Goal: Communication & Community: Answer question/provide support

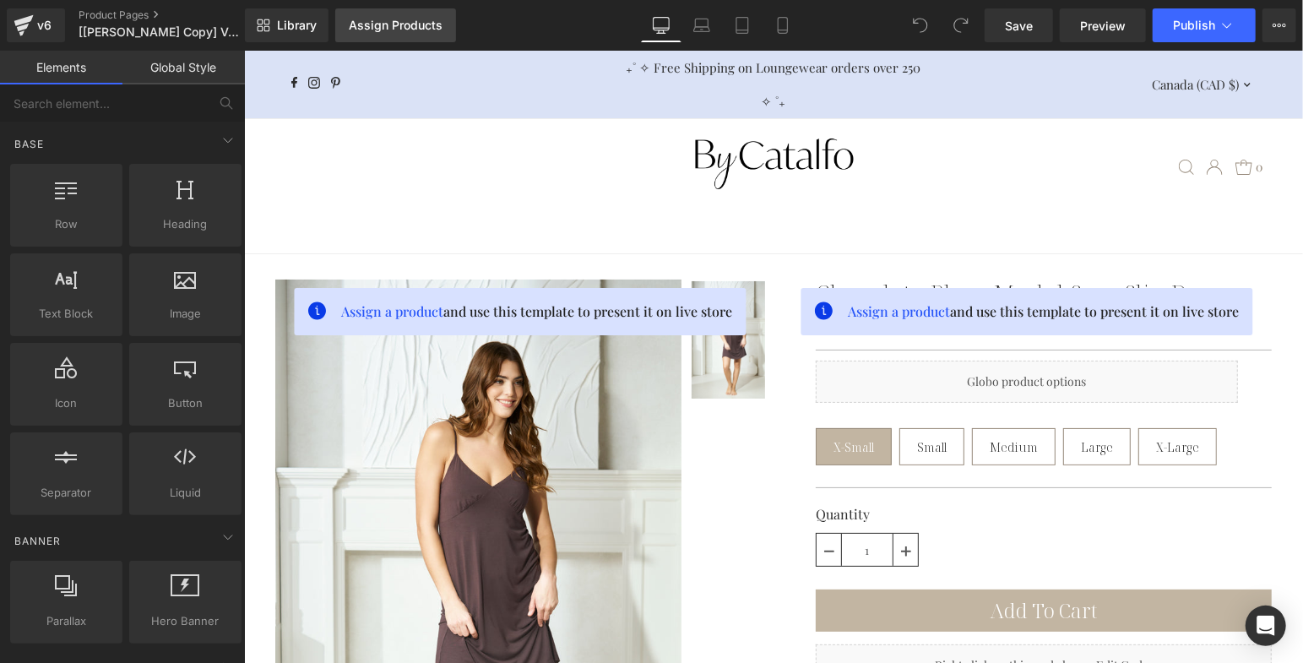
click at [412, 23] on div "Assign Products" at bounding box center [396, 26] width 94 height 14
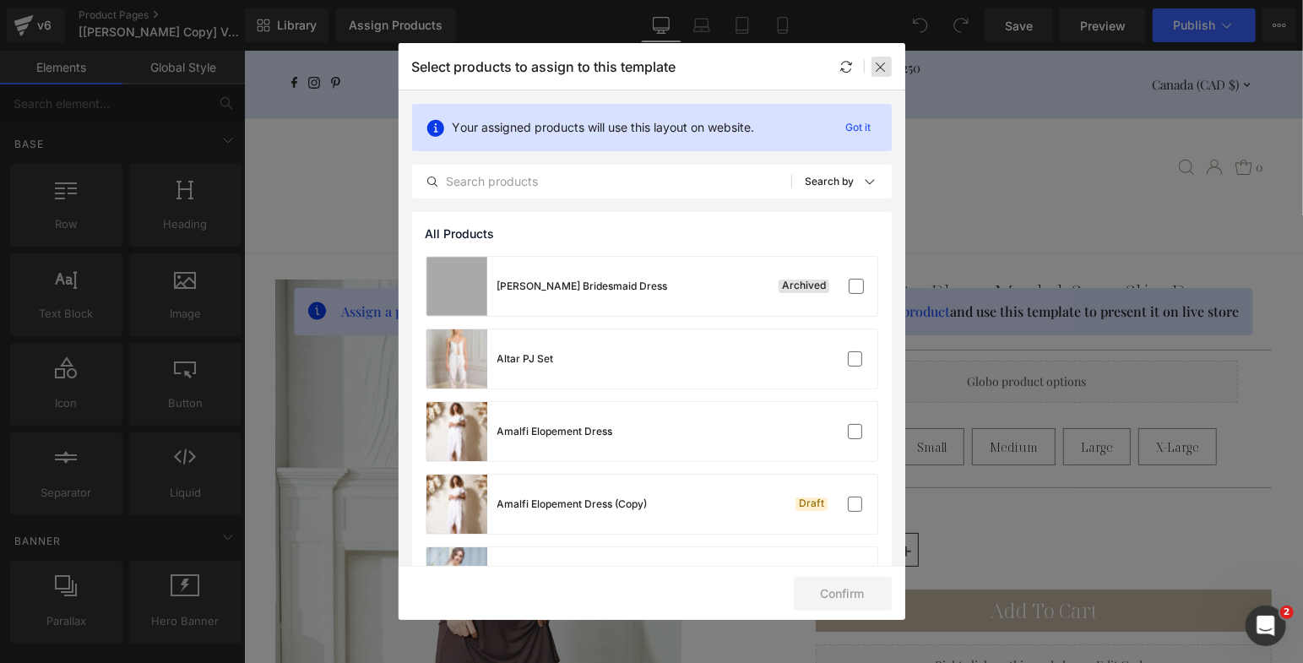
click at [880, 62] on icon at bounding box center [882, 67] width 14 height 14
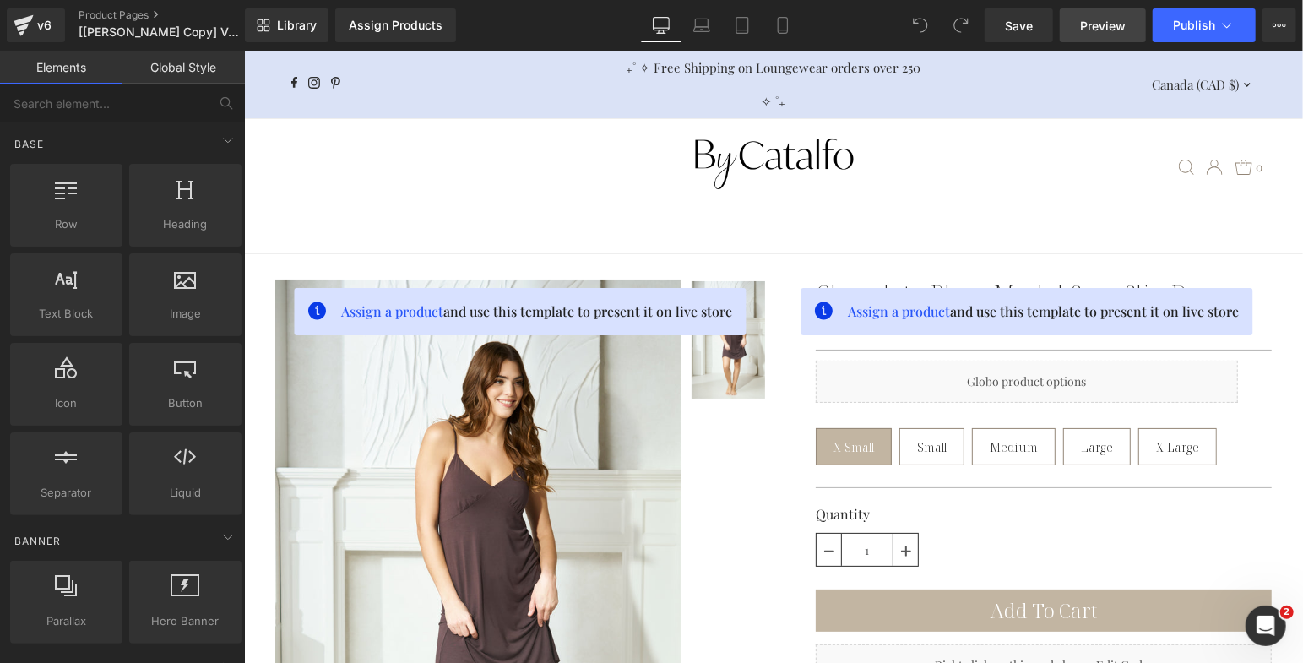
click at [1104, 18] on span "Preview" at bounding box center [1103, 26] width 46 height 18
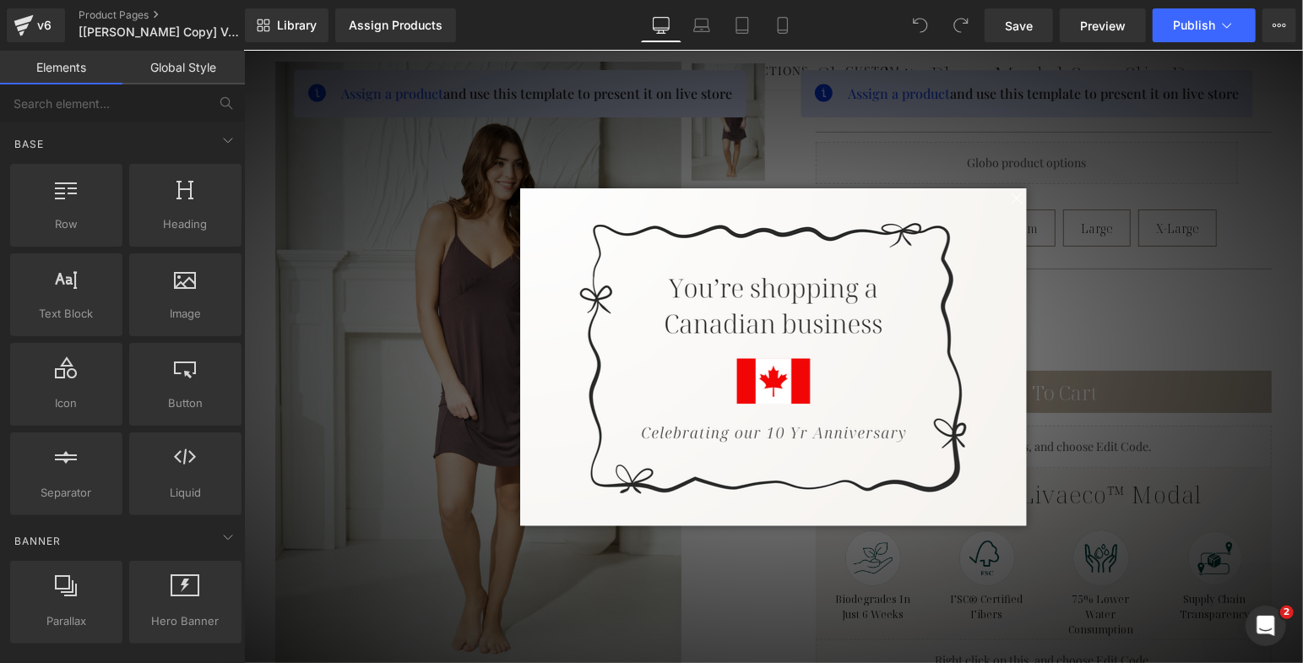
scroll to position [224, 0]
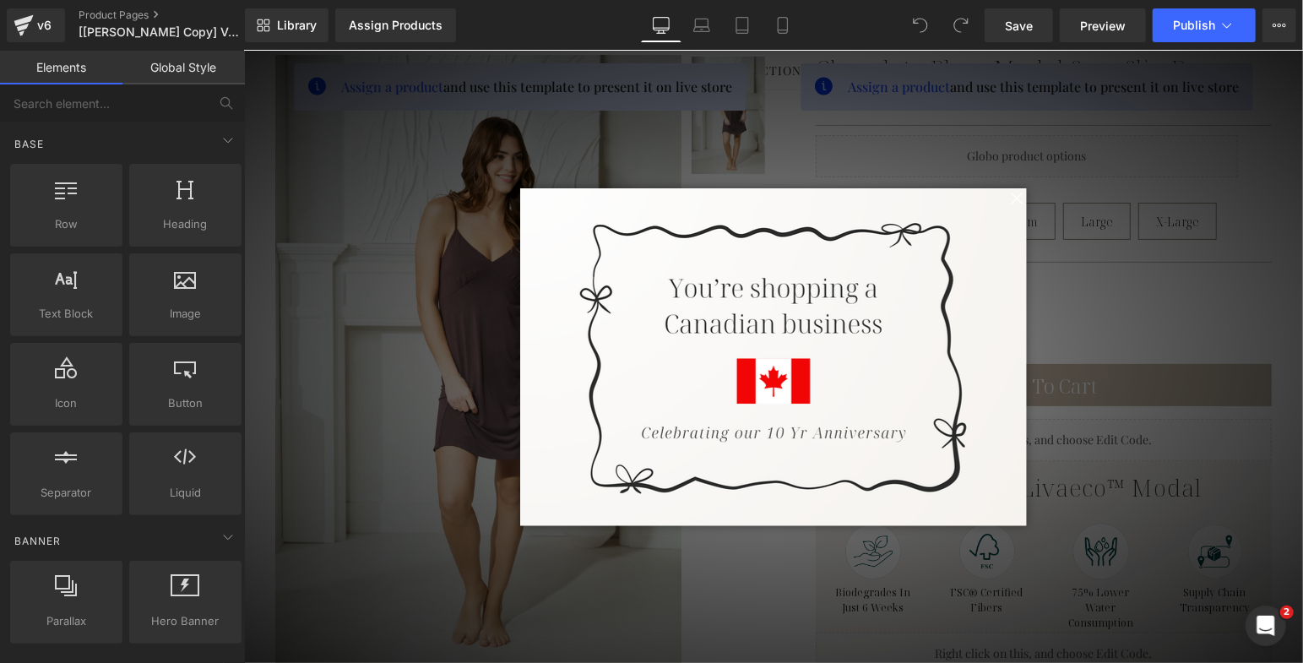
click at [1008, 199] on span at bounding box center [1015, 197] width 21 height 21
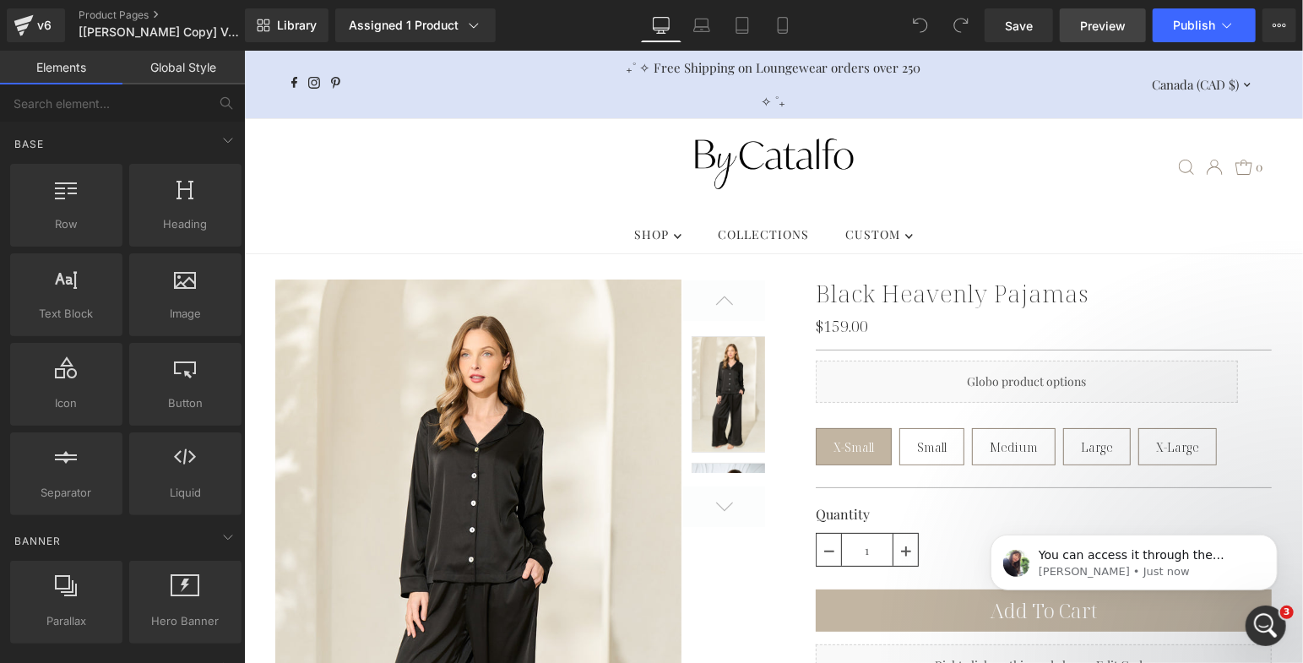
click at [1094, 26] on span "Preview" at bounding box center [1103, 26] width 46 height 18
click at [1172, 563] on p "Tina • Just now" at bounding box center [1147, 570] width 218 height 15
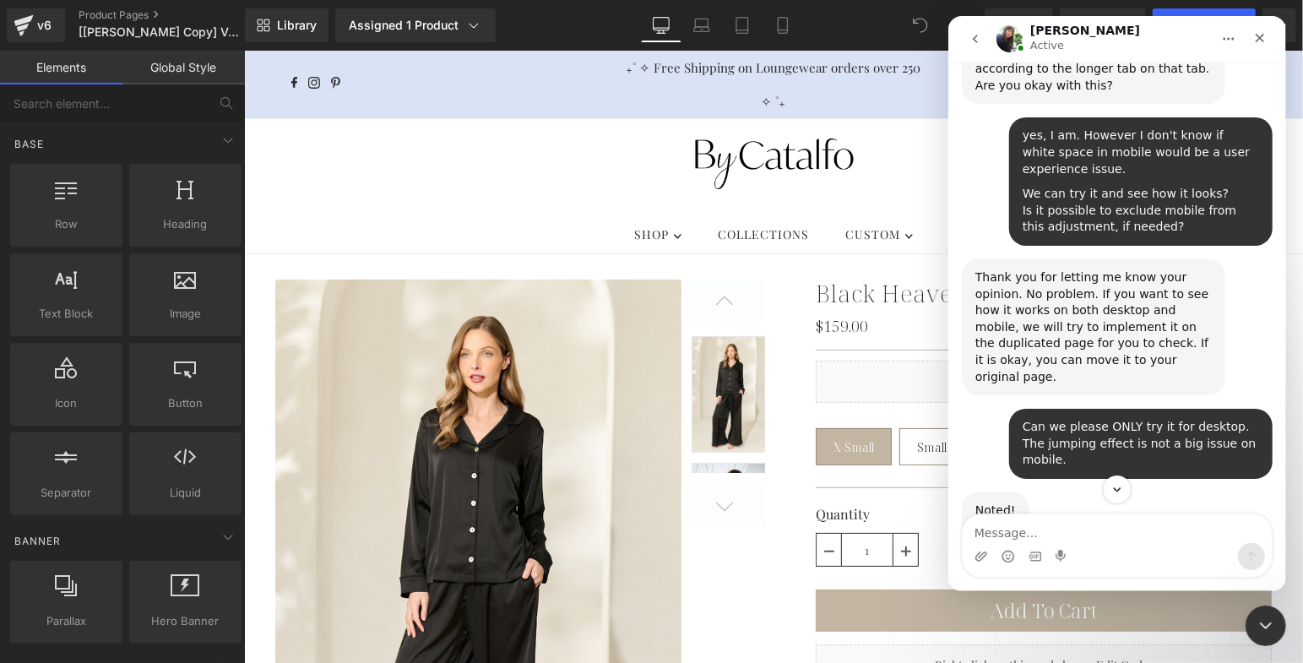
scroll to position [28912, 0]
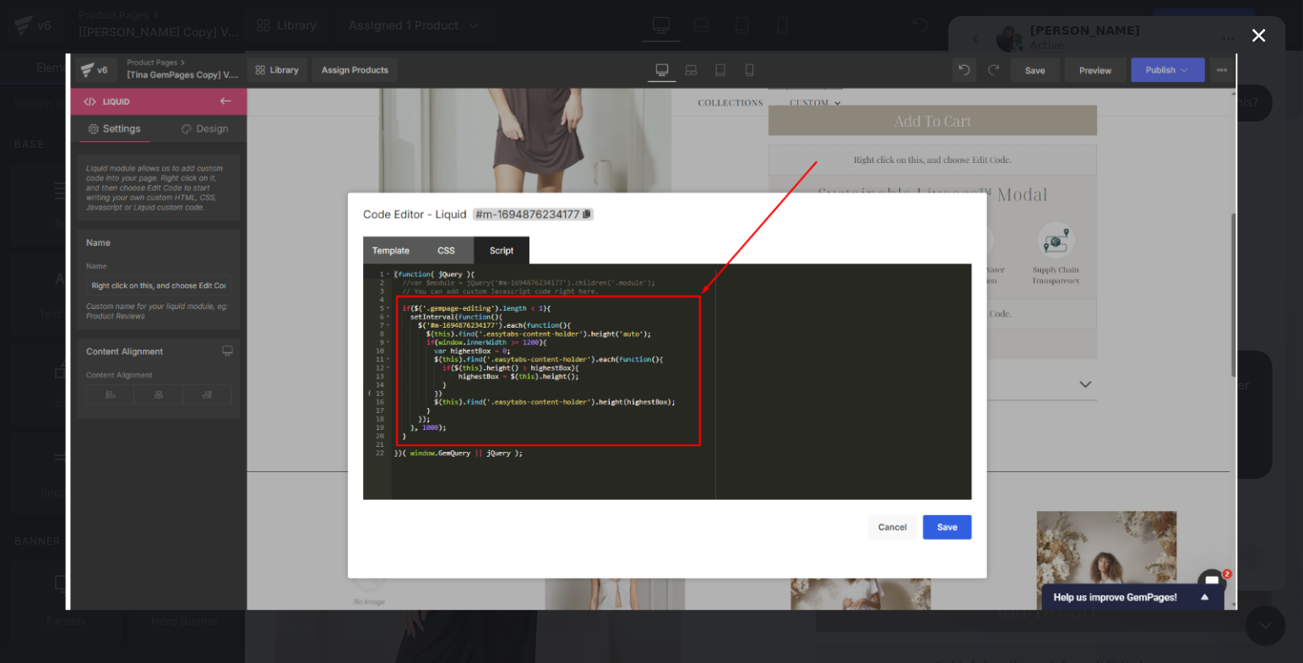
click at [1199, 215] on img "Close" at bounding box center [651, 331] width 1173 height 557
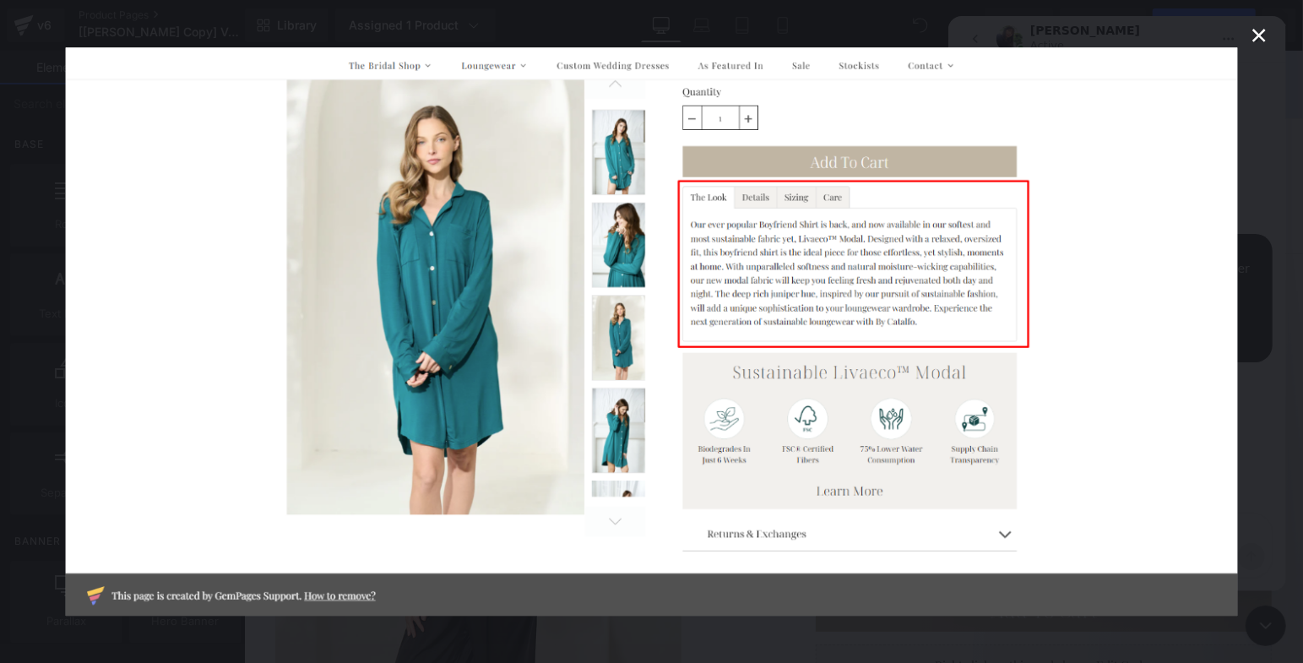
scroll to position [0, 0]
click at [1149, 311] on img "Close" at bounding box center [651, 331] width 1173 height 568
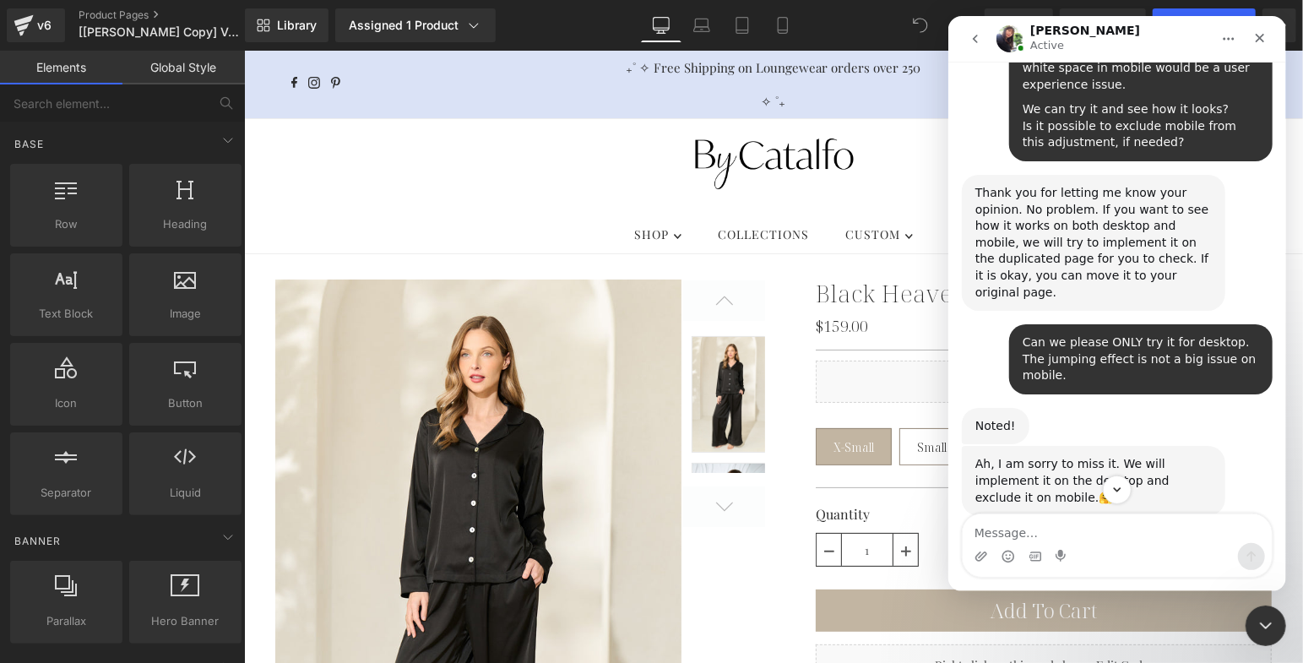
scroll to position [29245, 0]
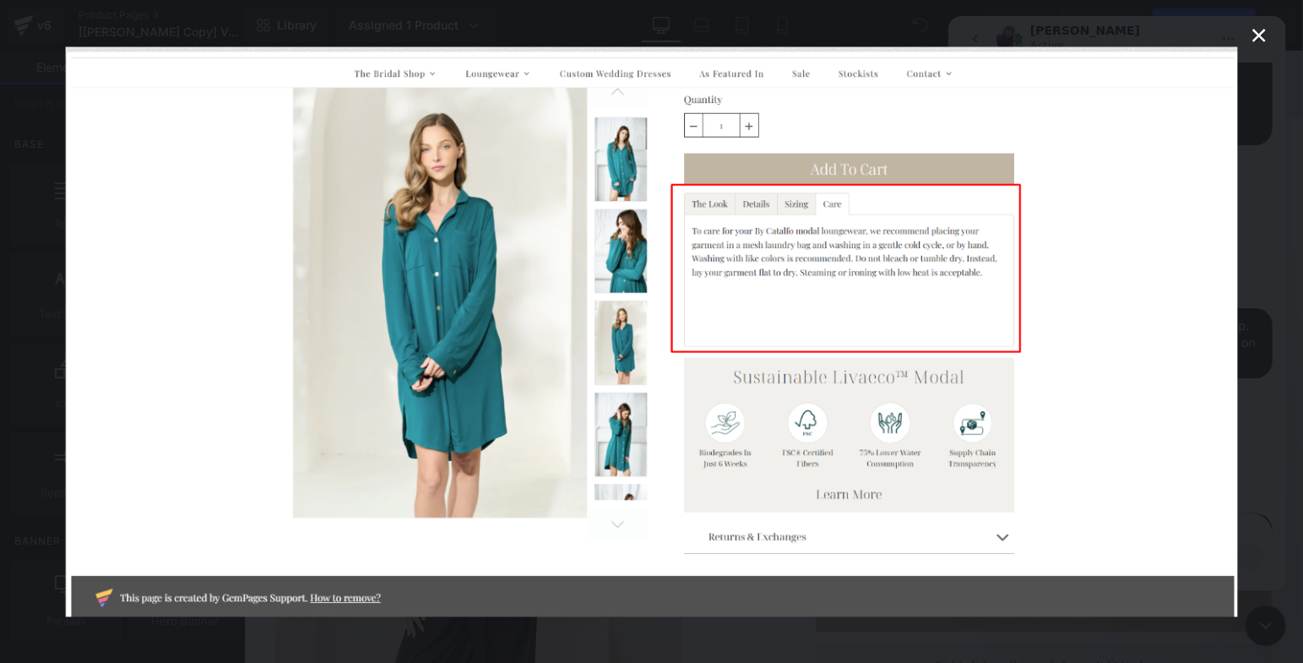
click at [1111, 366] on img "Close" at bounding box center [651, 331] width 1173 height 570
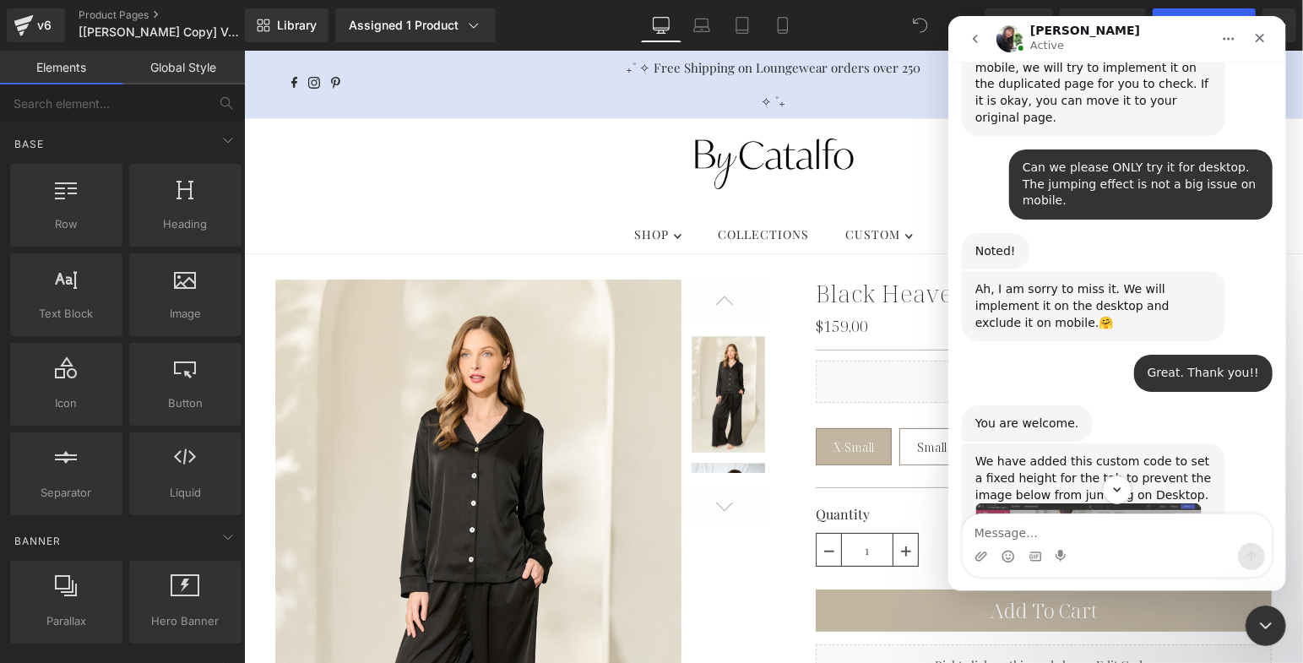
scroll to position [29527, 0]
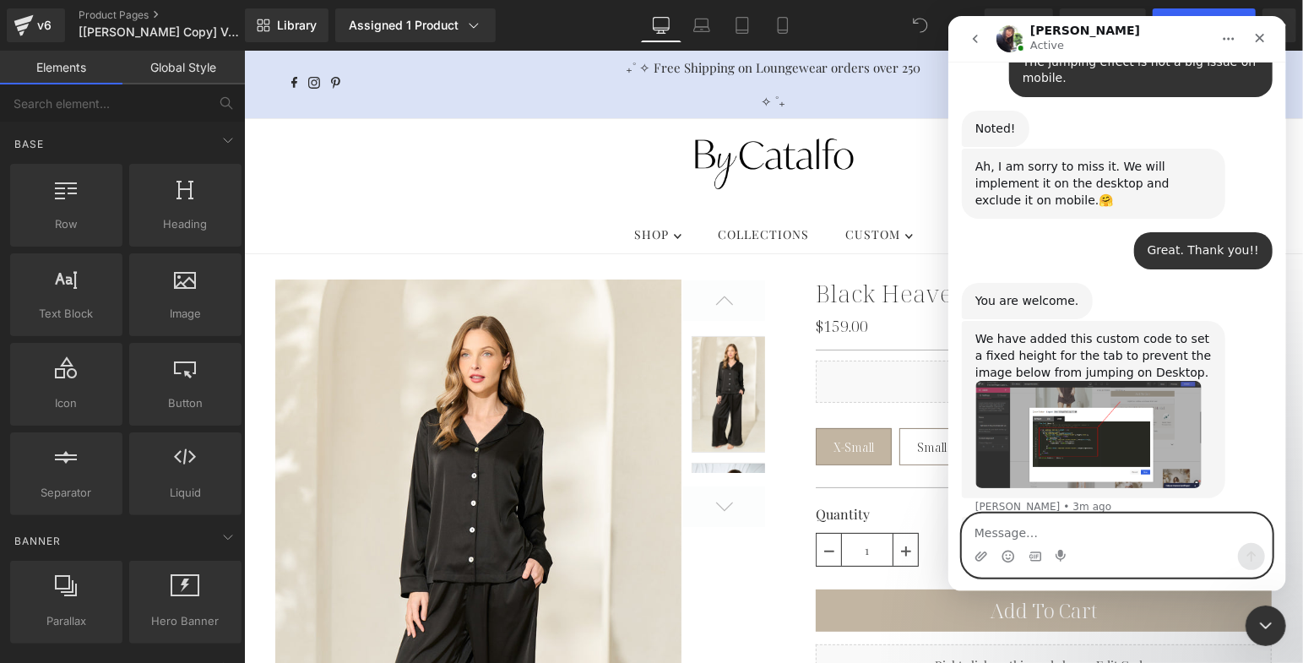
click at [1035, 532] on textarea "Message…" at bounding box center [1116, 528] width 309 height 29
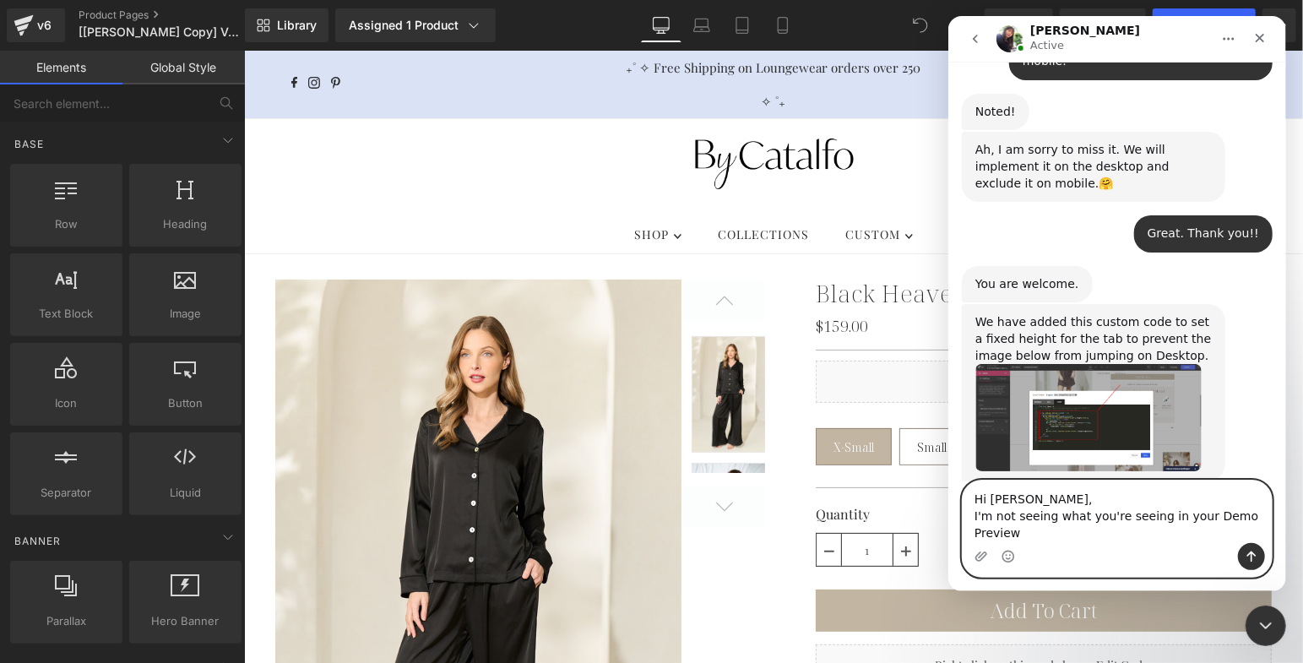
scroll to position [29560, 0]
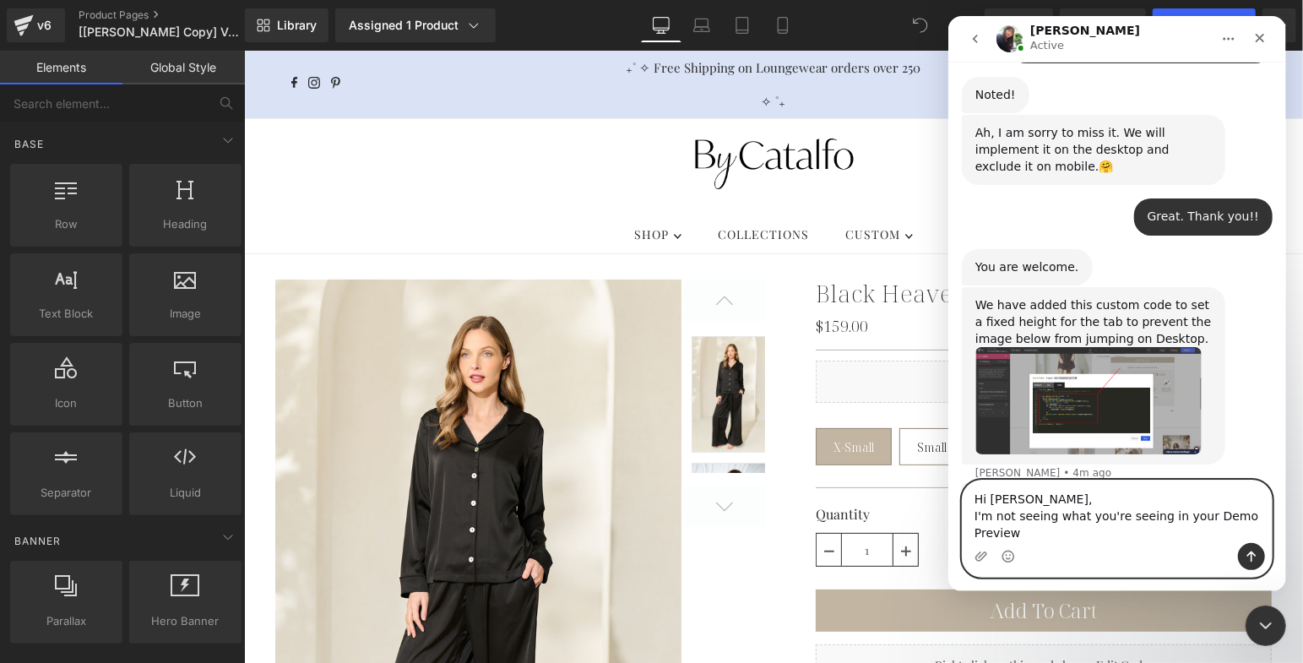
type textarea "Hi Tina, I'm not seeing what you're seeing in your Demo Preview."
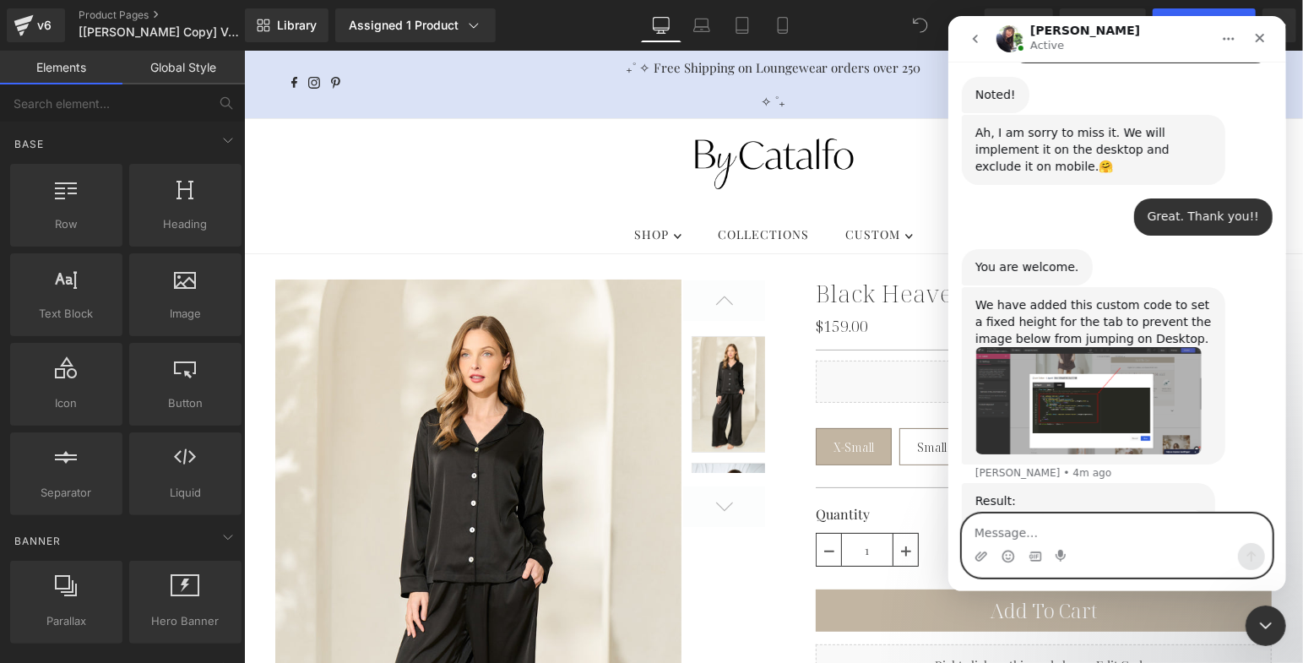
scroll to position [29582, 0]
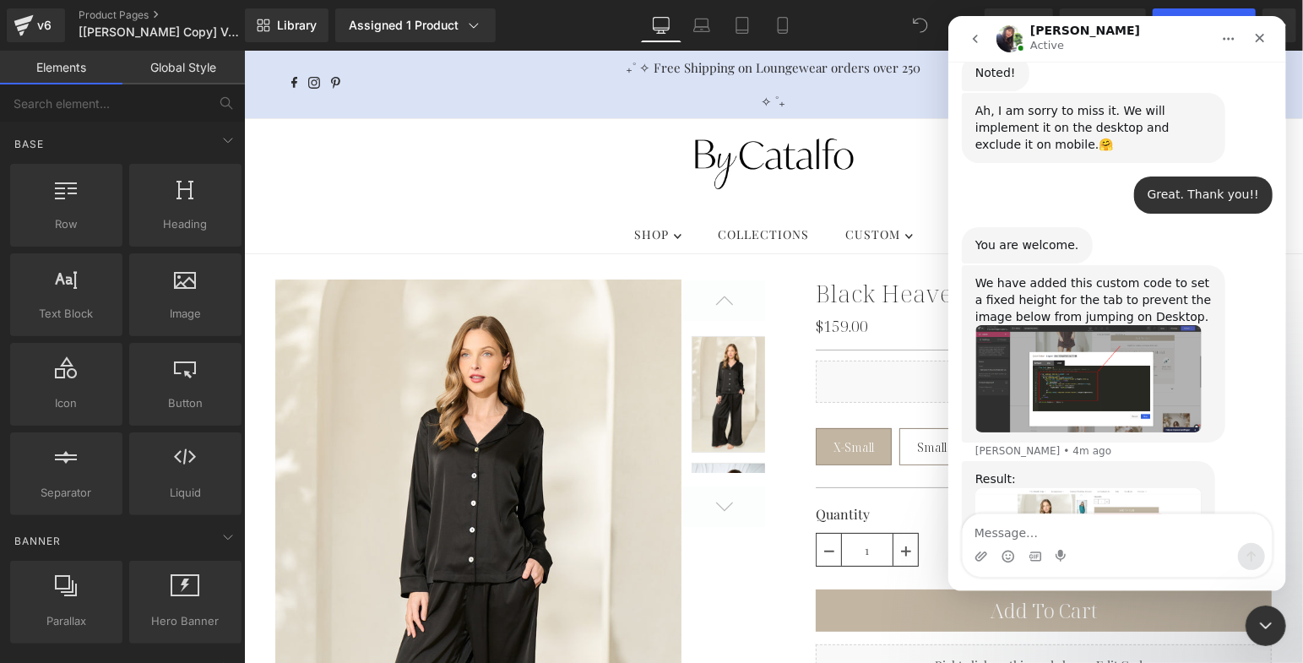
click at [104, 12] on div at bounding box center [651, 306] width 1303 height 612
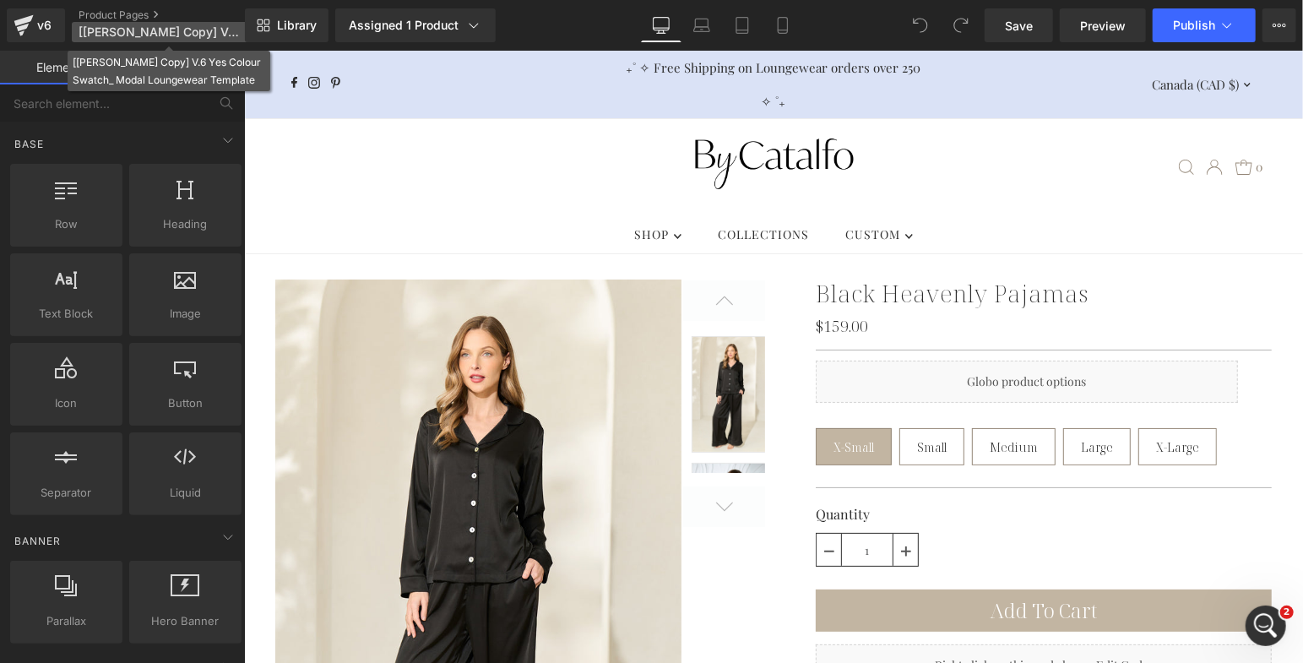
click at [106, 23] on p "[Tina GemPages Copy] V.6 Yes Colour Swatch_ Modal Loungewear Template" at bounding box center [169, 32] width 194 height 20
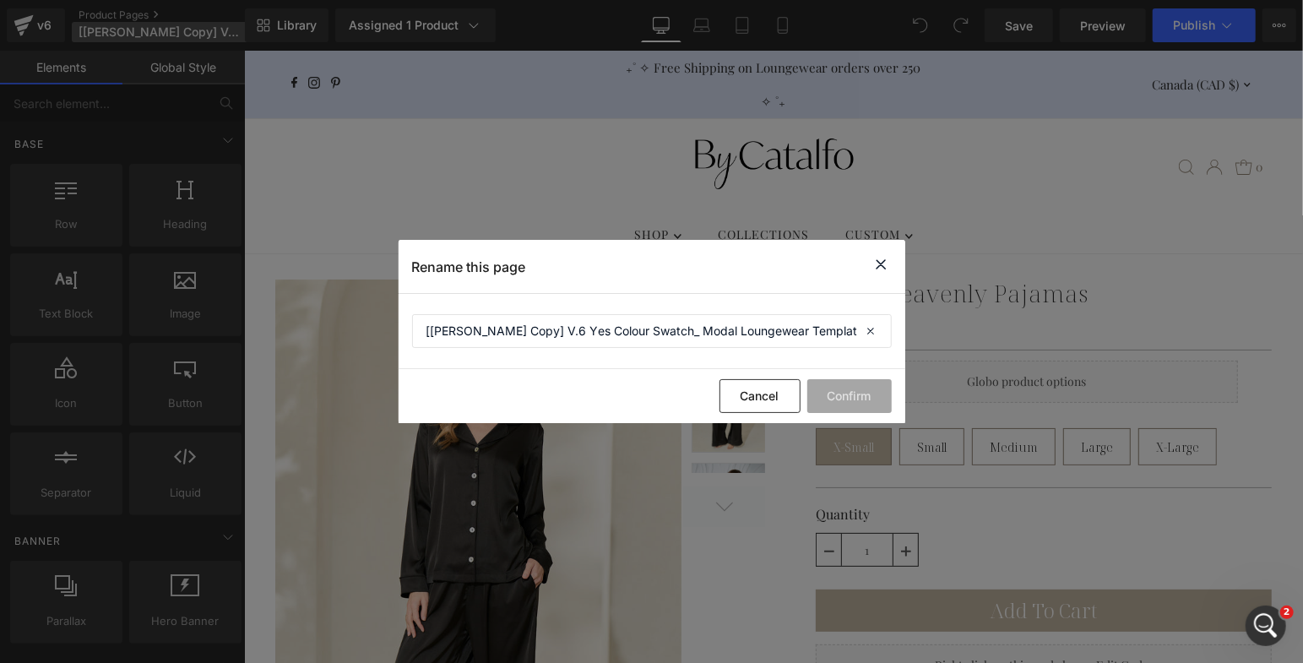
scroll to position [29565, 0]
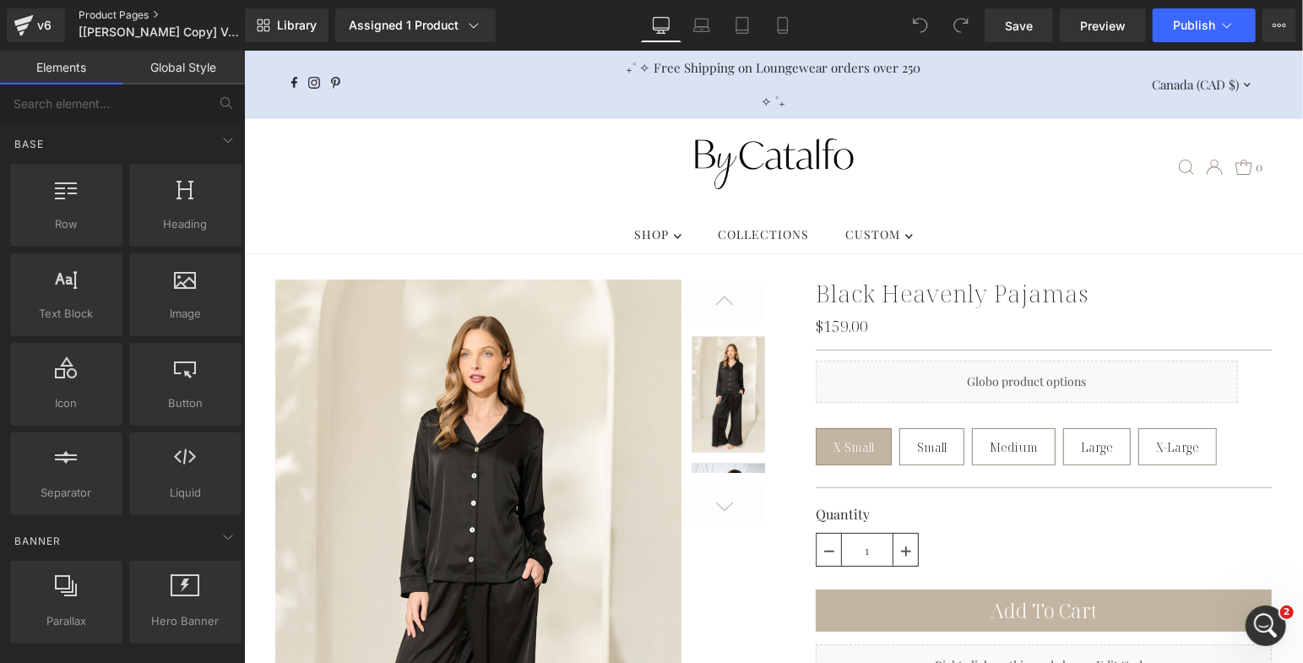
click at [130, 17] on link "Product Pages" at bounding box center [176, 15] width 194 height 14
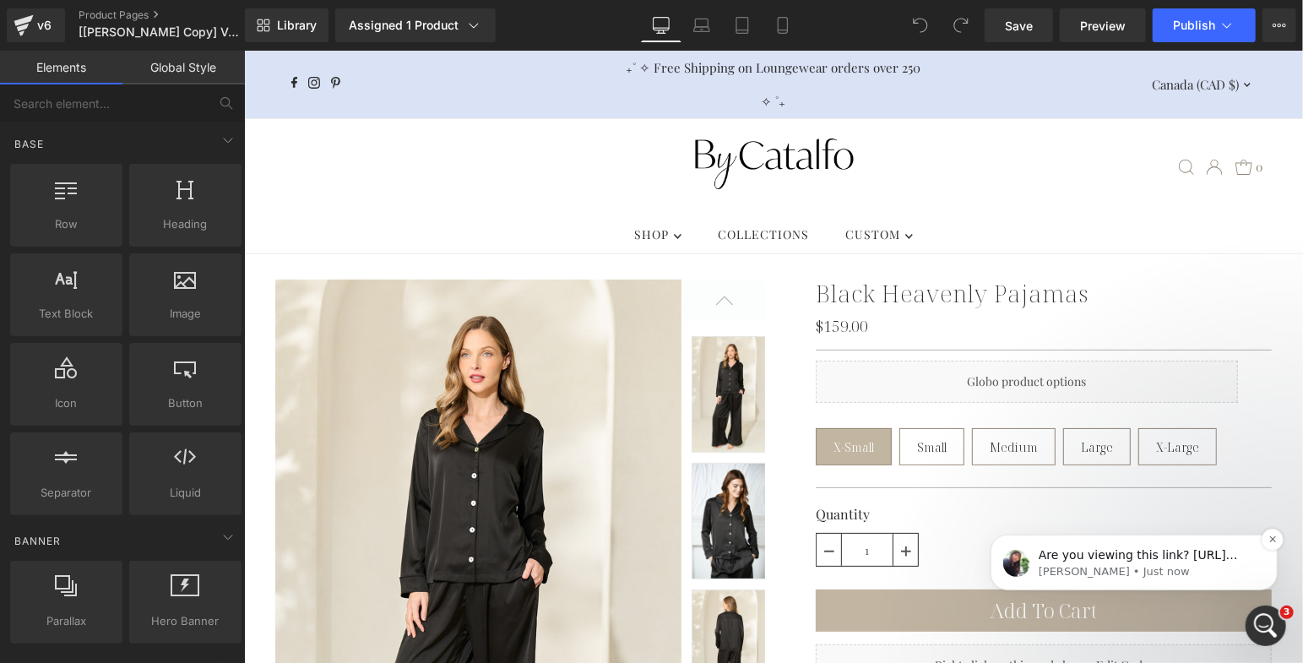
click at [1075, 557] on span "Are you viewing this link? https://bycatalfo.com/products/modal-boyfriend-shirt…" at bounding box center [1137, 562] width 199 height 30
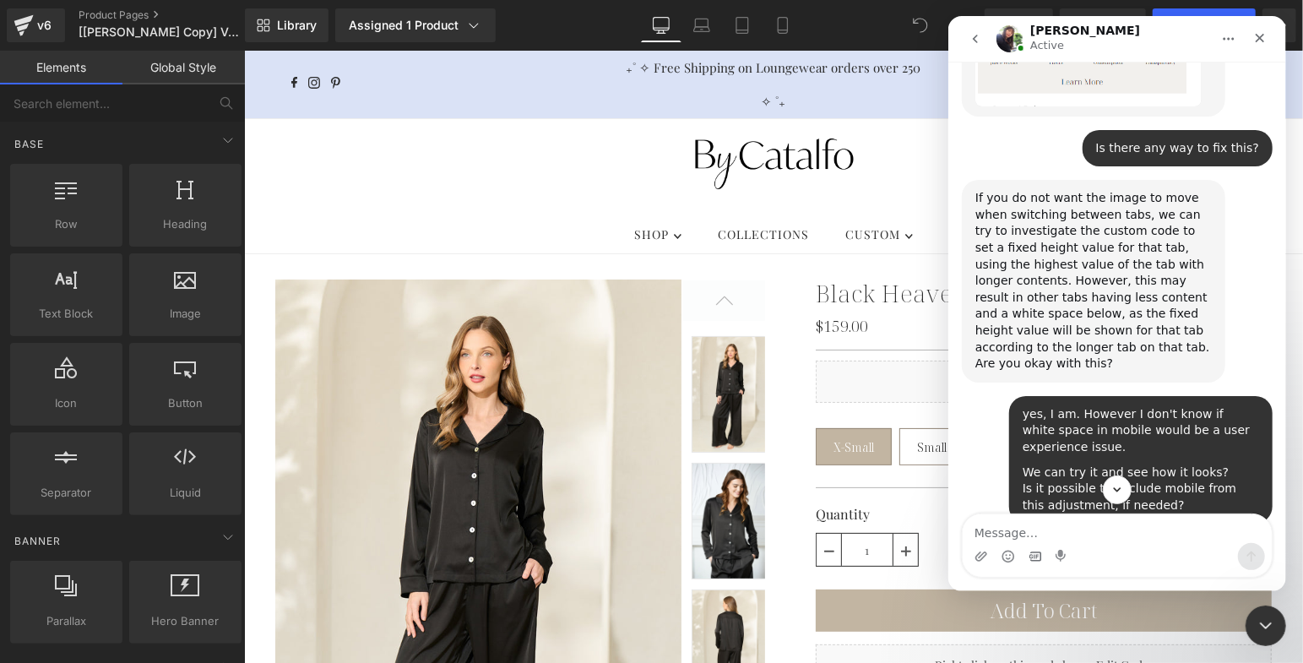
scroll to position [29560, 0]
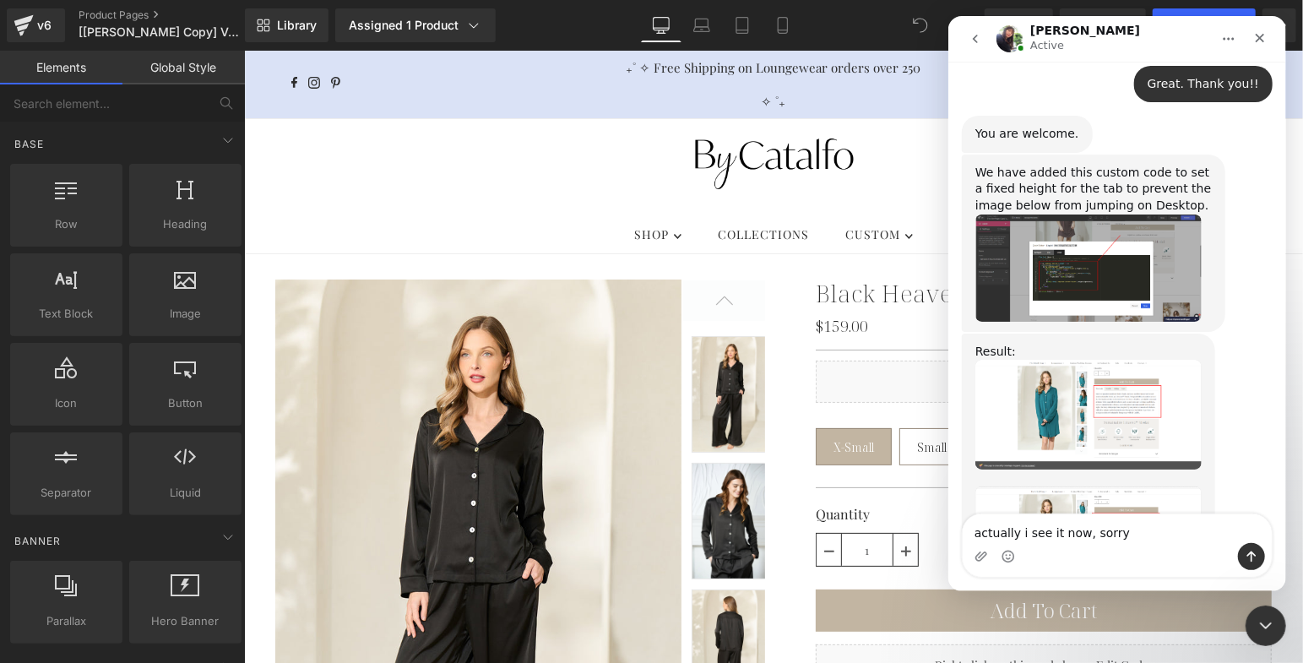
type textarea "actually i see it now, sorry!"
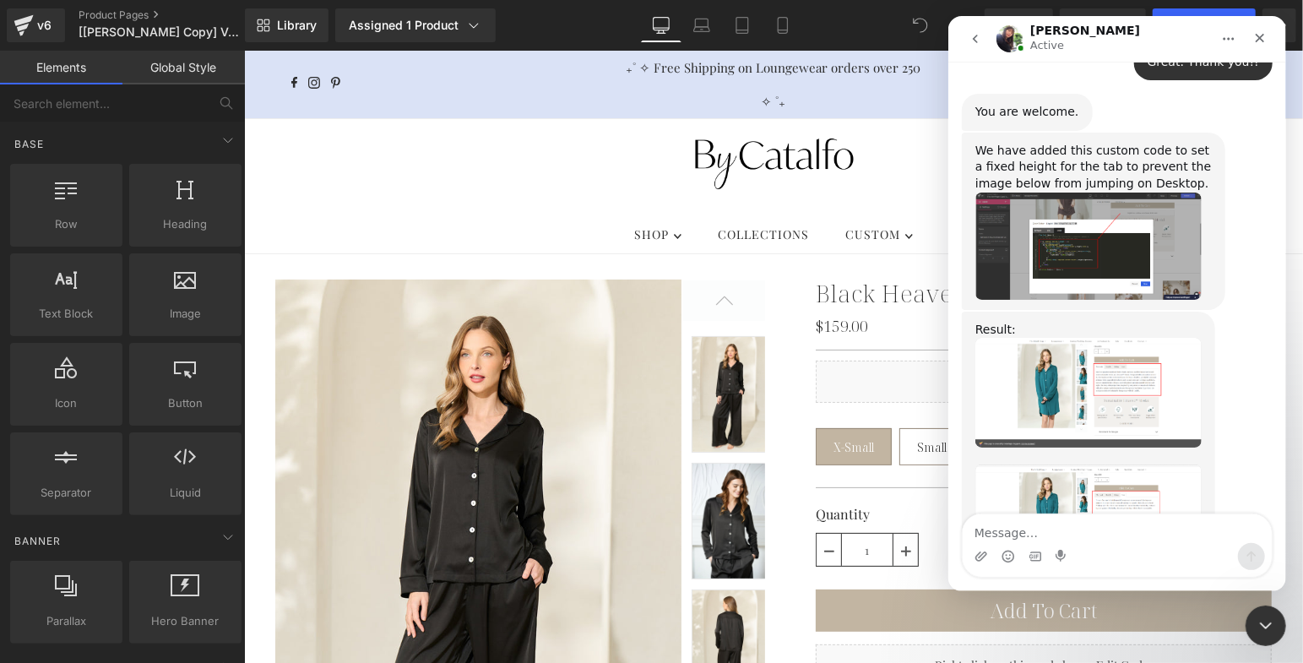
click at [573, 99] on div at bounding box center [651, 306] width 1303 height 612
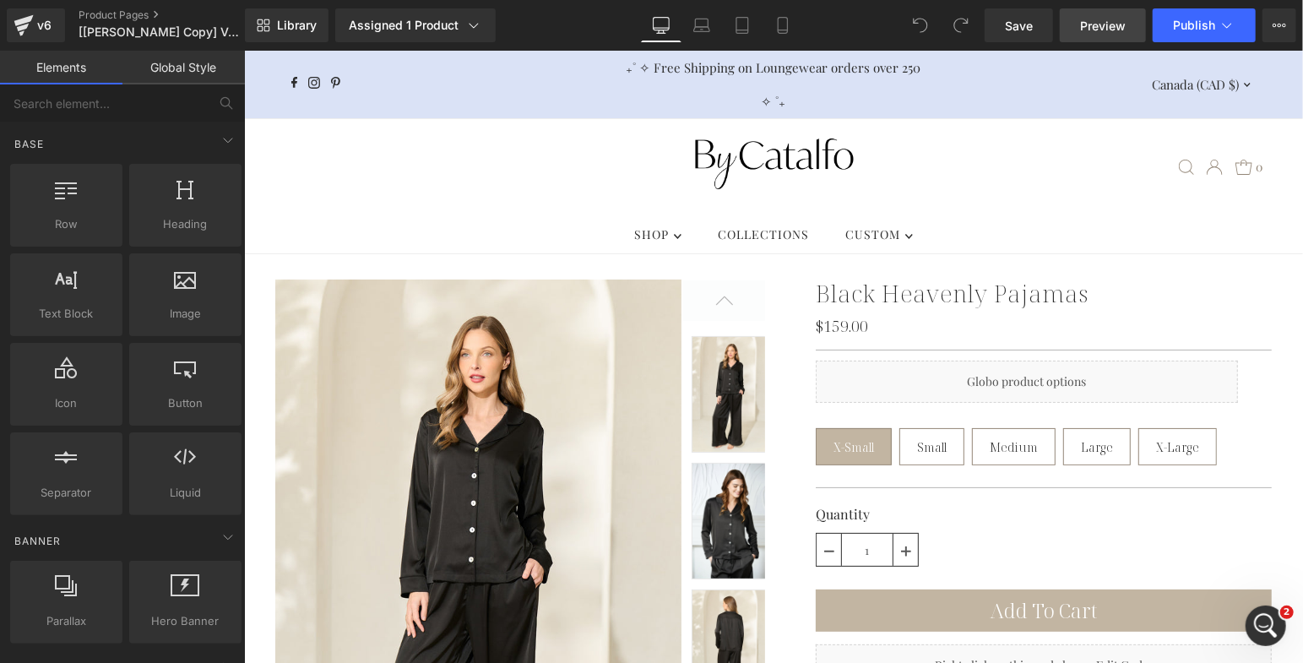
scroll to position [28441, 0]
click at [1107, 37] on link "Preview" at bounding box center [1103, 25] width 86 height 34
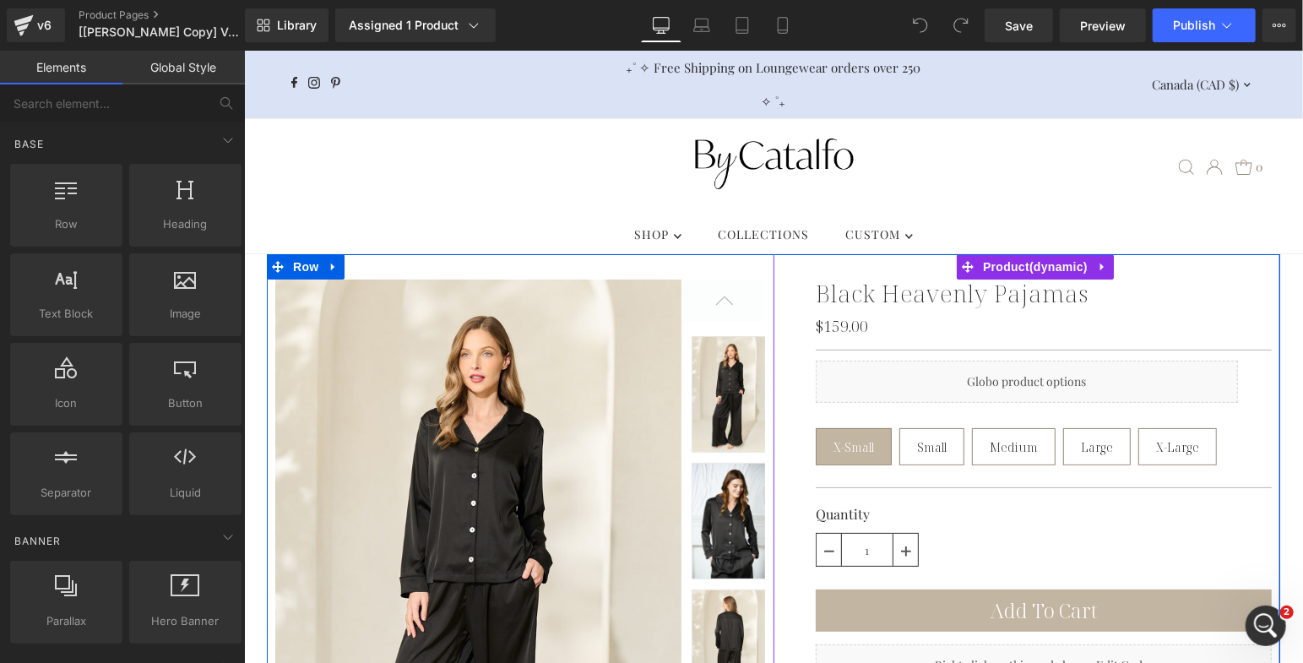
scroll to position [29633, 0]
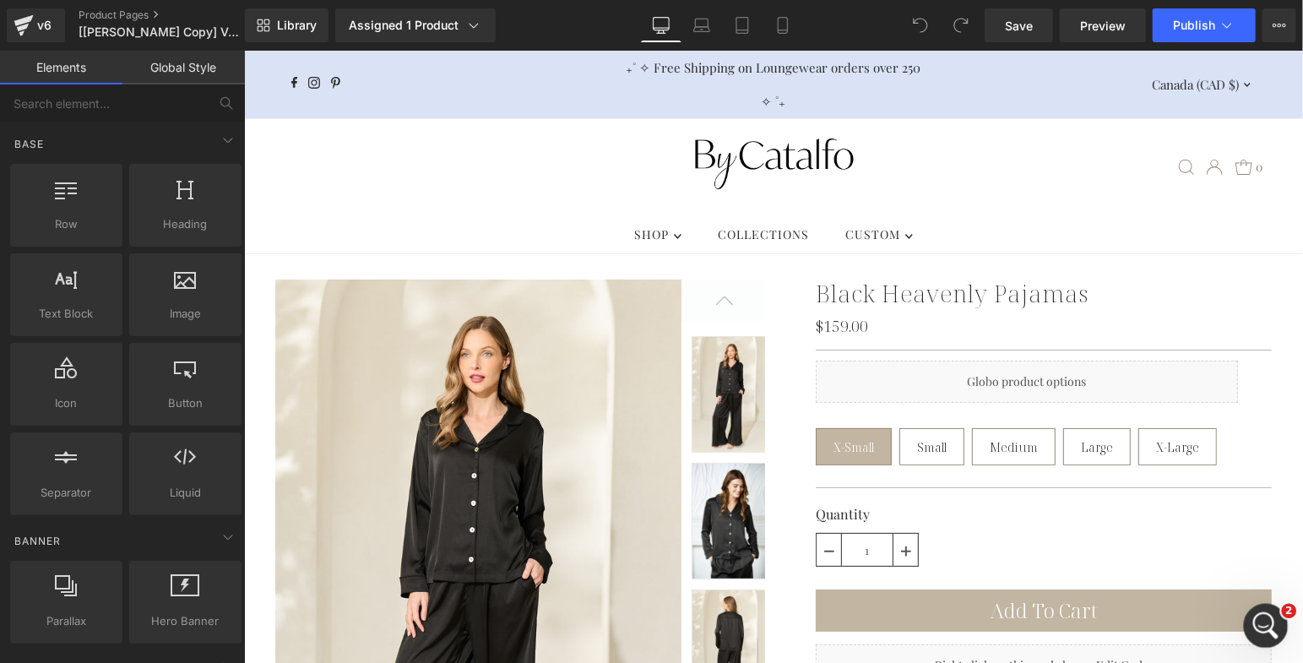
click at [1255, 613] on div "Open Intercom Messenger" at bounding box center [1264, 623] width 56 height 56
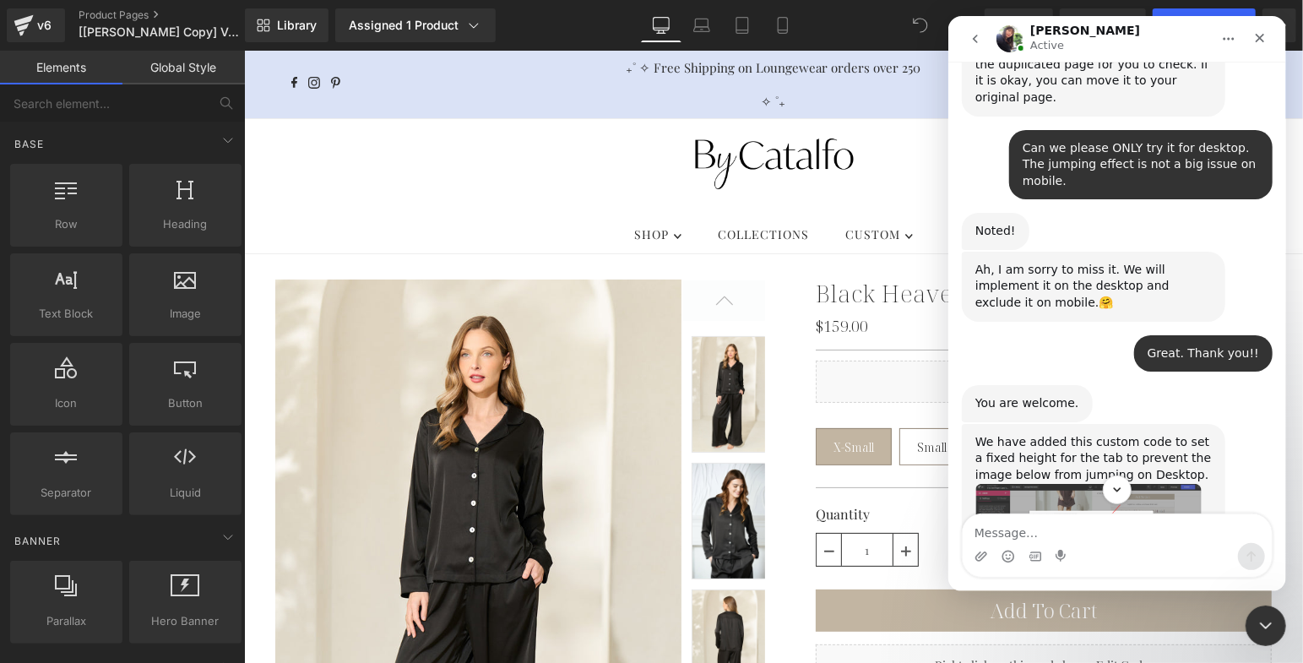
scroll to position [29348, 0]
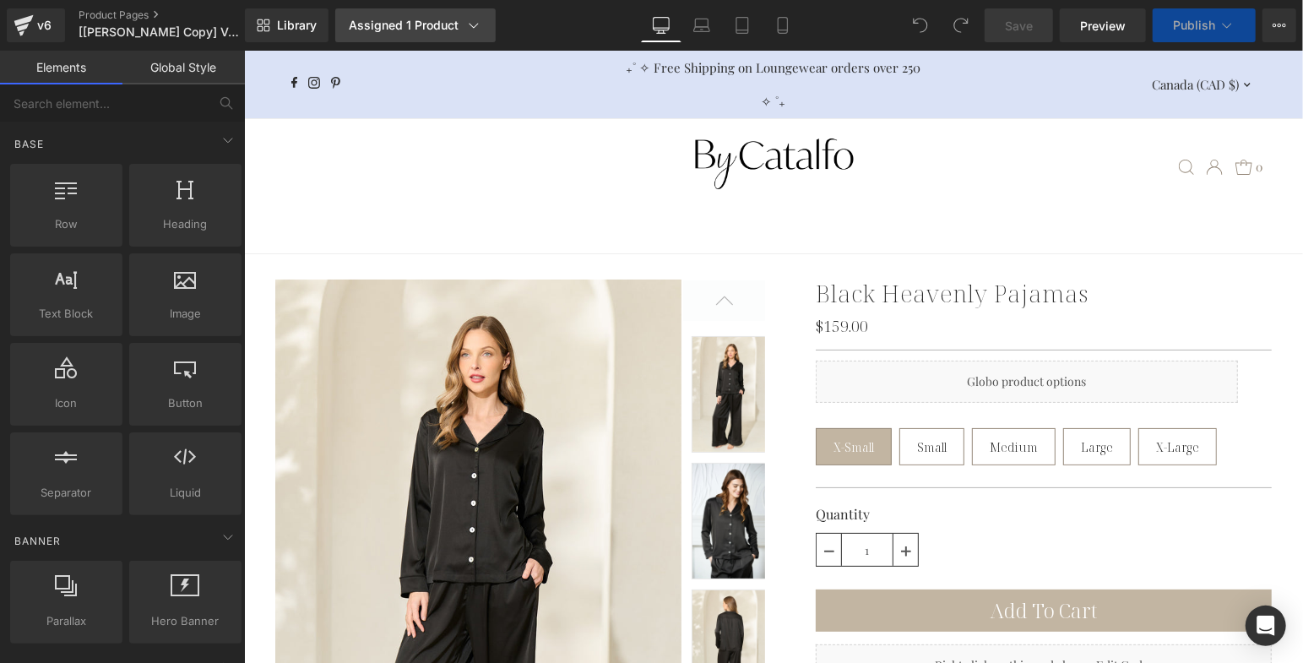
click at [448, 30] on div "Assigned 1 Product" at bounding box center [415, 25] width 133 height 17
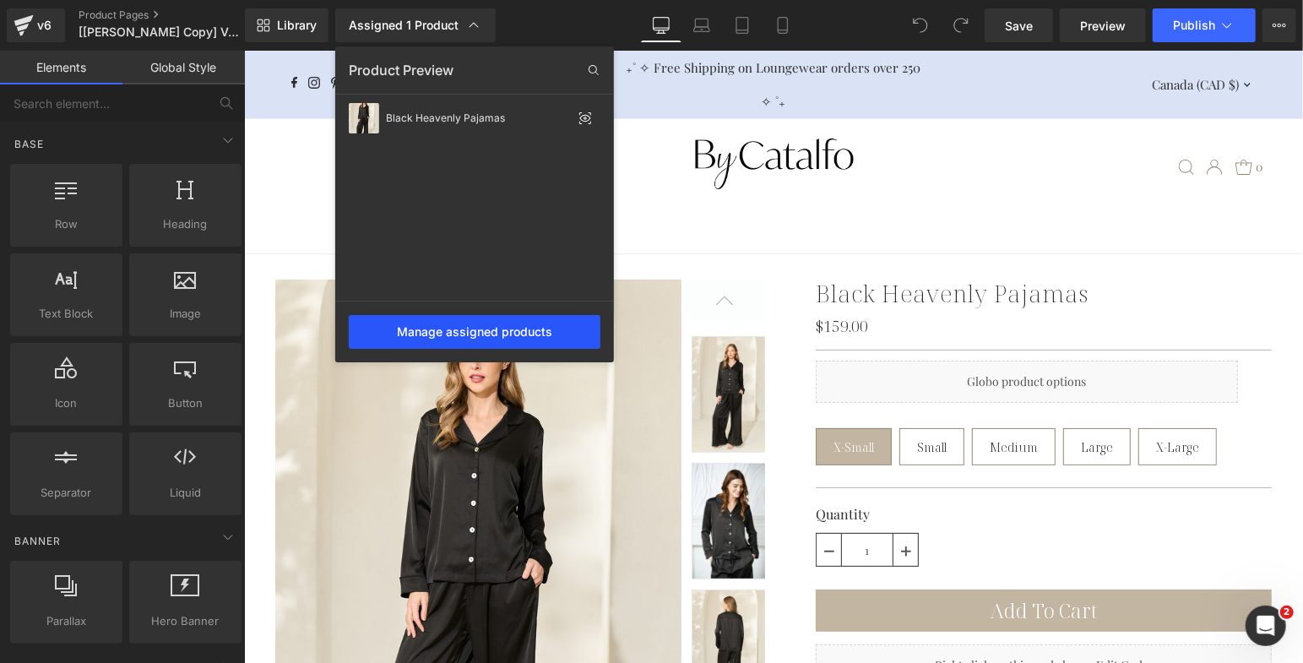
click at [509, 340] on div "Manage assigned products" at bounding box center [475, 332] width 252 height 34
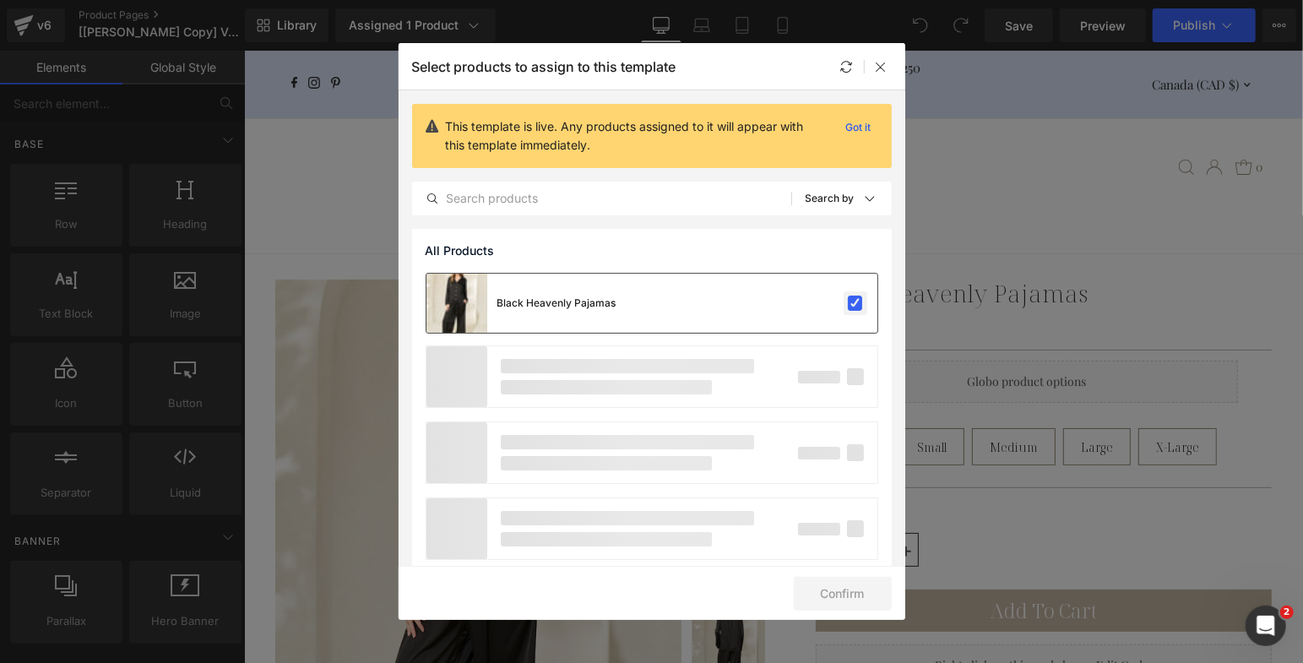
click at [850, 304] on label at bounding box center [855, 303] width 15 height 15
click at [856, 303] on input "checkbox" at bounding box center [856, 303] width 0 height 0
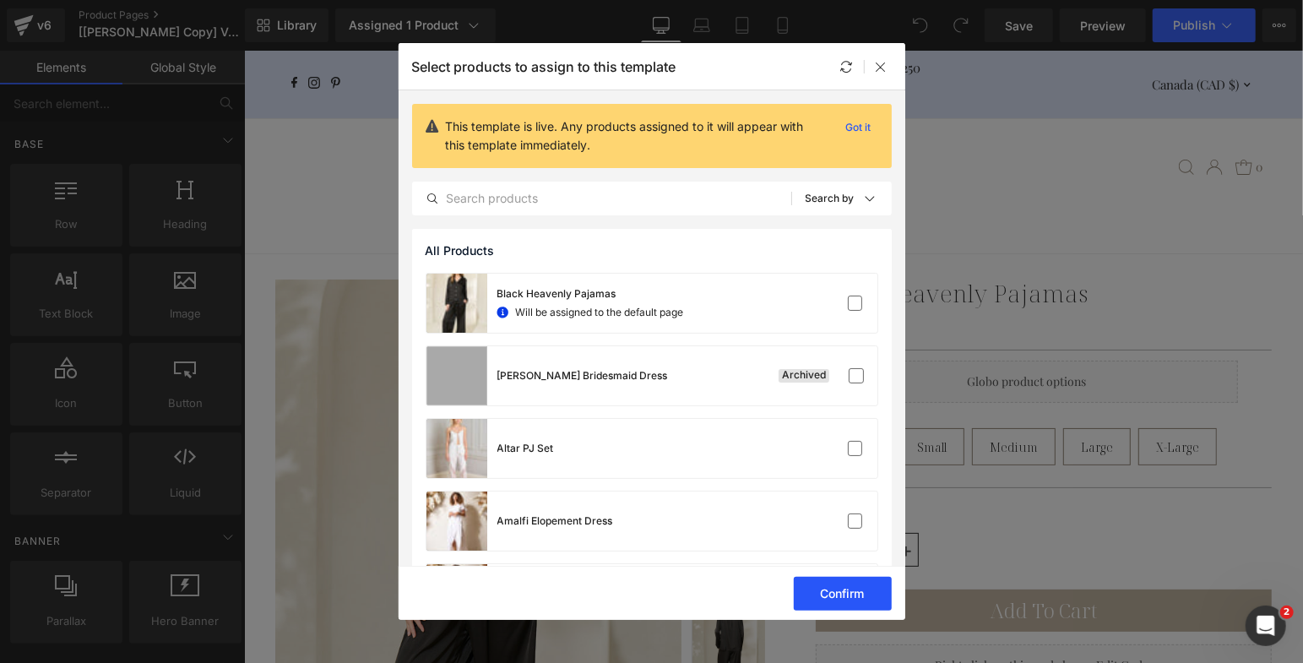
click at [846, 588] on button "Confirm" at bounding box center [843, 594] width 98 height 34
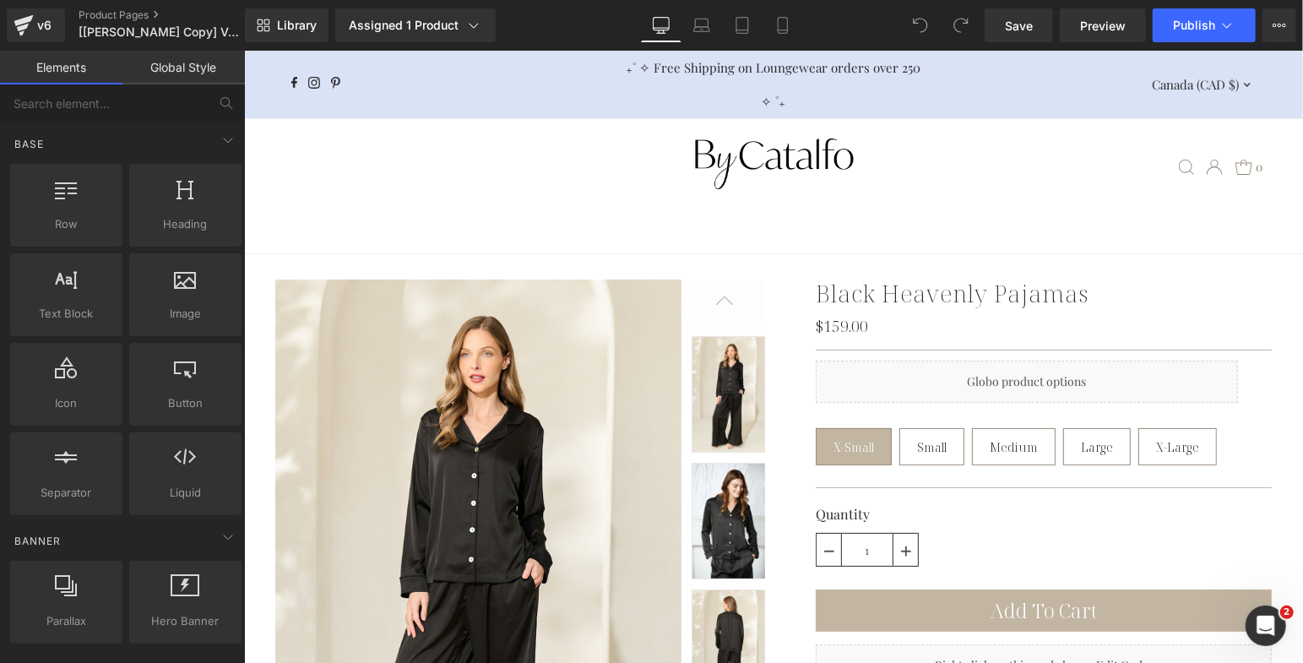
click at [1030, 19] on span "Save" at bounding box center [1019, 26] width 28 height 18
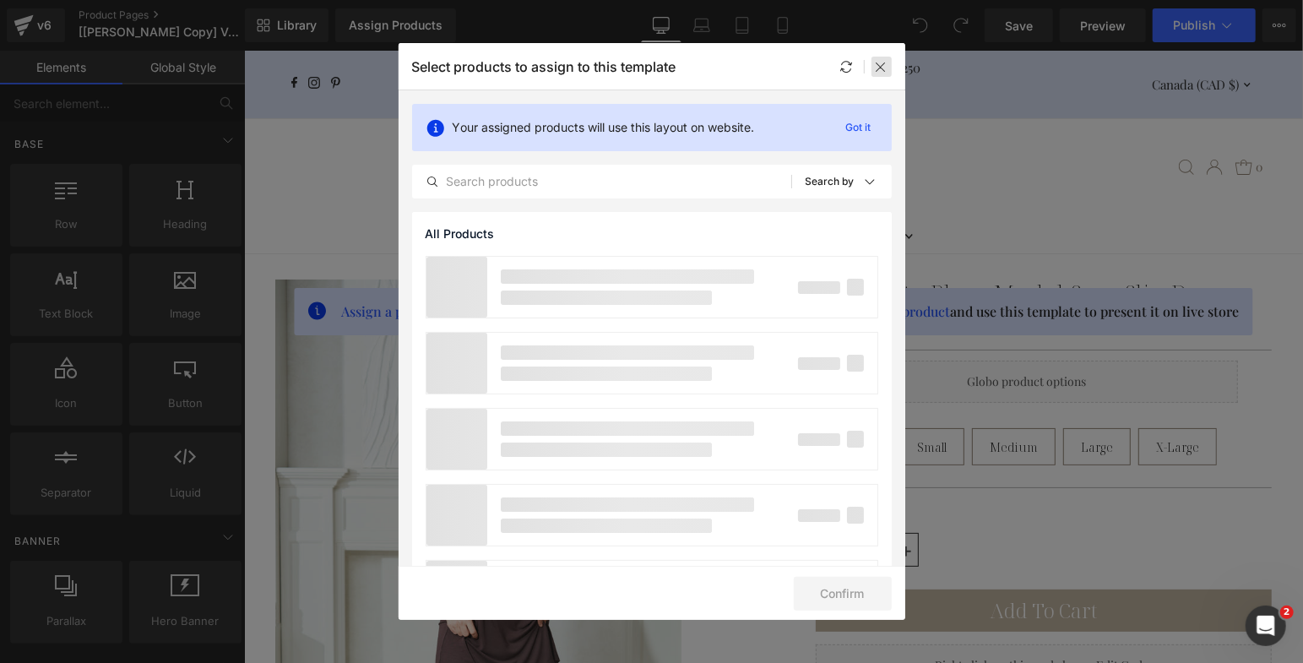
click at [883, 68] on icon at bounding box center [882, 67] width 14 height 14
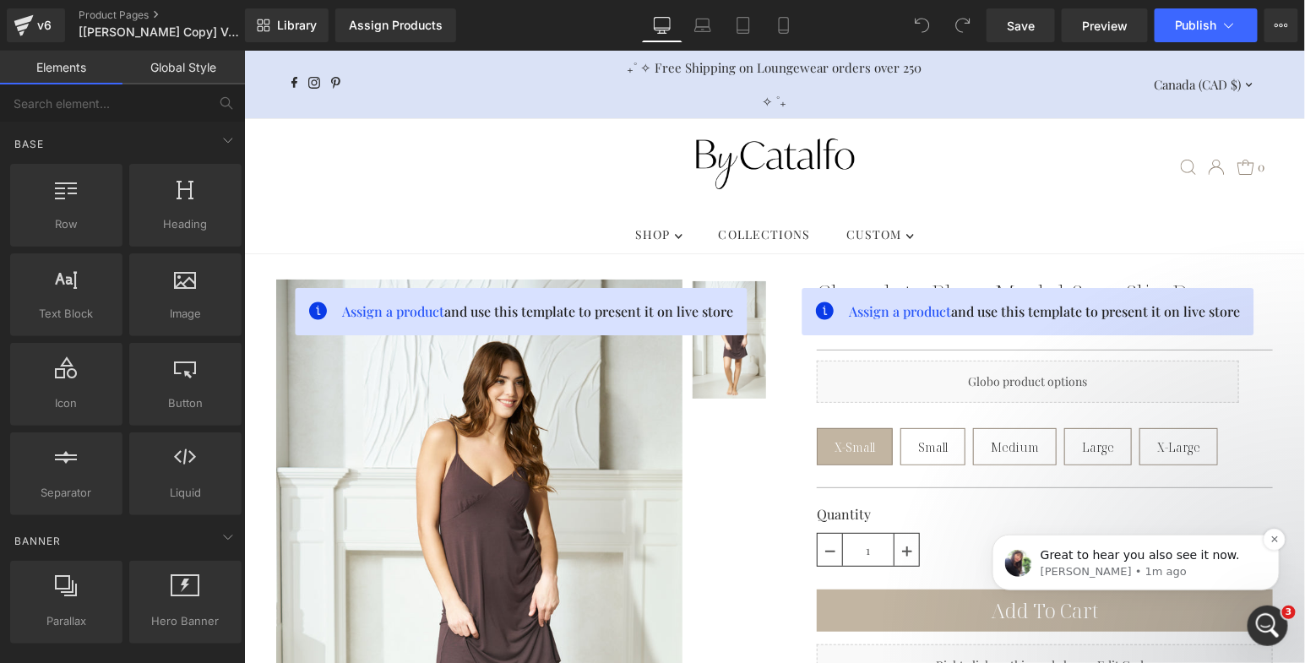
click at [1147, 561] on span "Great to hear you also see it now." at bounding box center [1139, 554] width 199 height 14
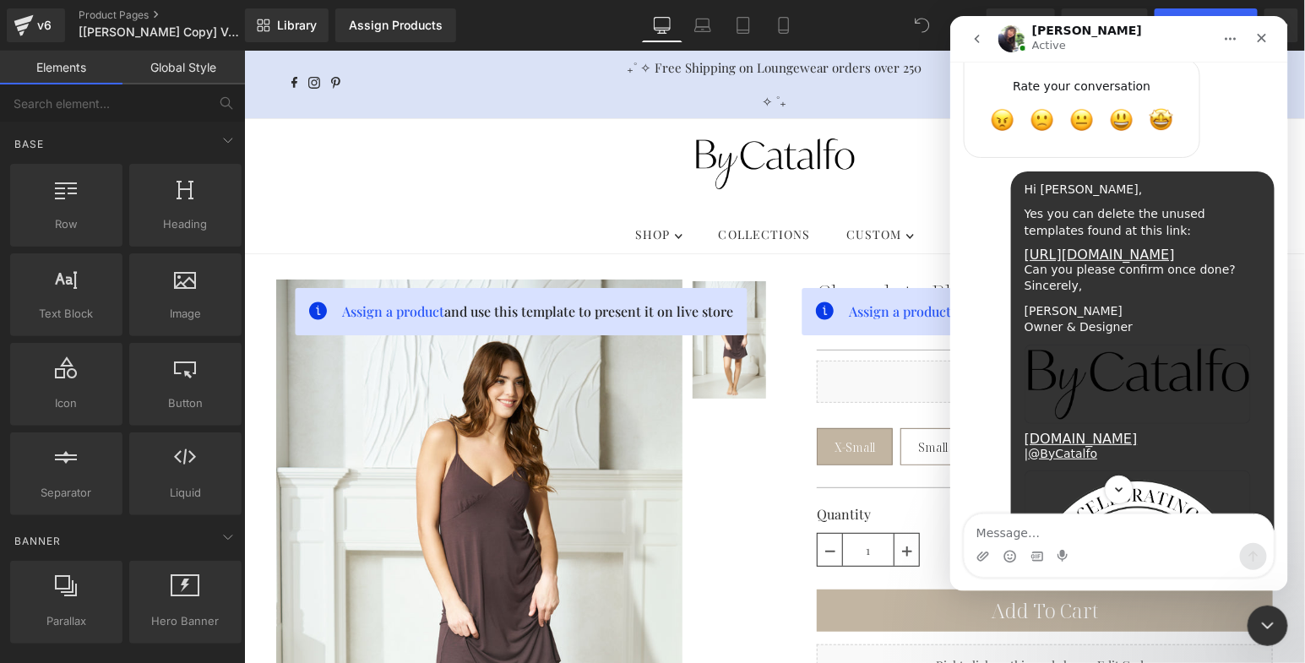
scroll to position [29338, 0]
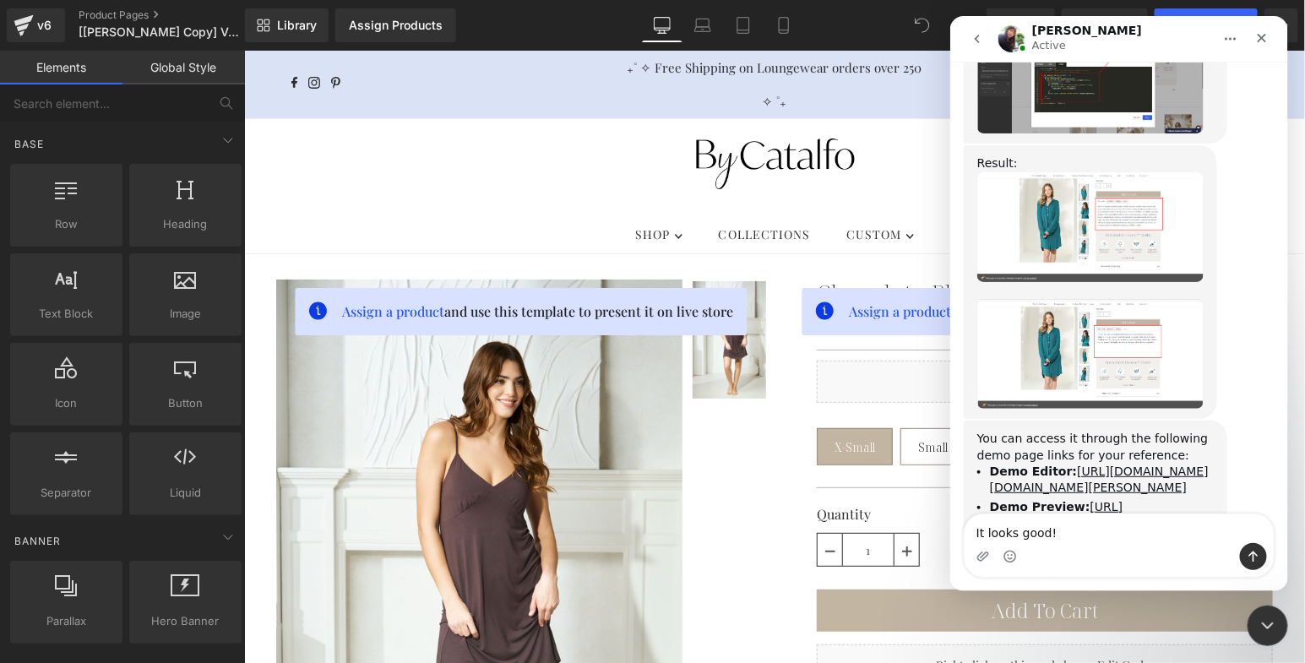
type textarea "It looks good!"
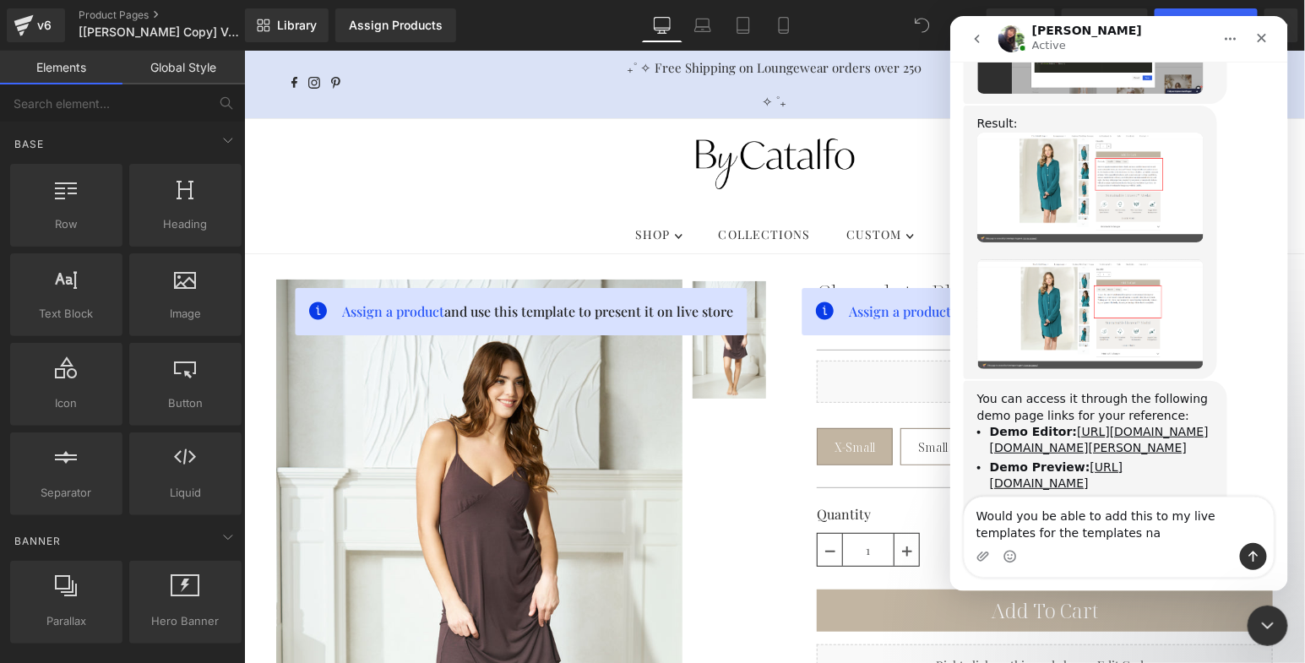
scroll to position [29443, 0]
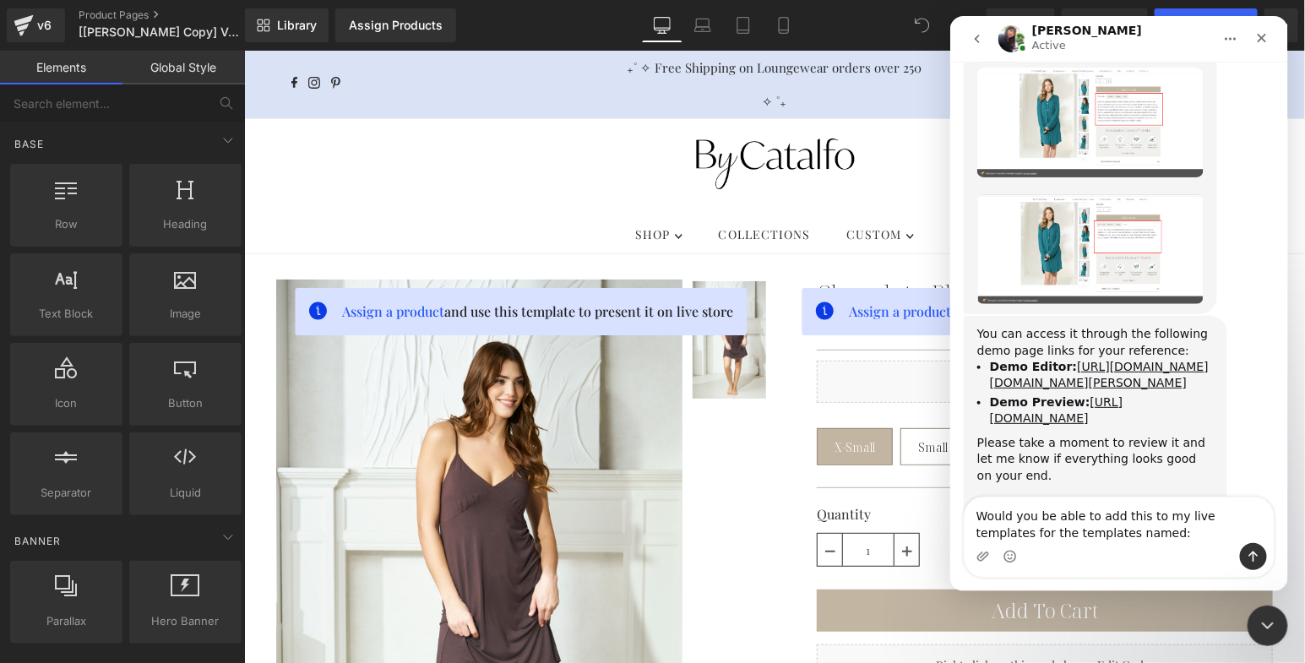
type textarea "Would you be able to add this to my live templates for the templates named:"
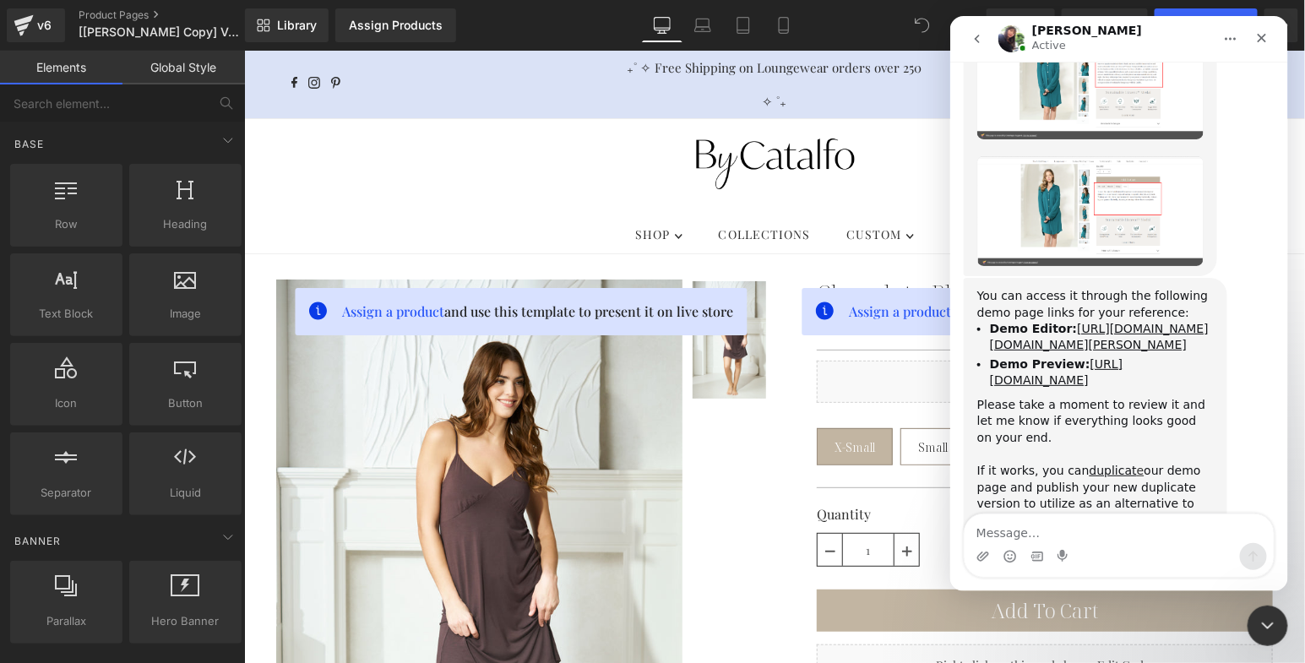
click at [147, 14] on div at bounding box center [652, 306] width 1305 height 612
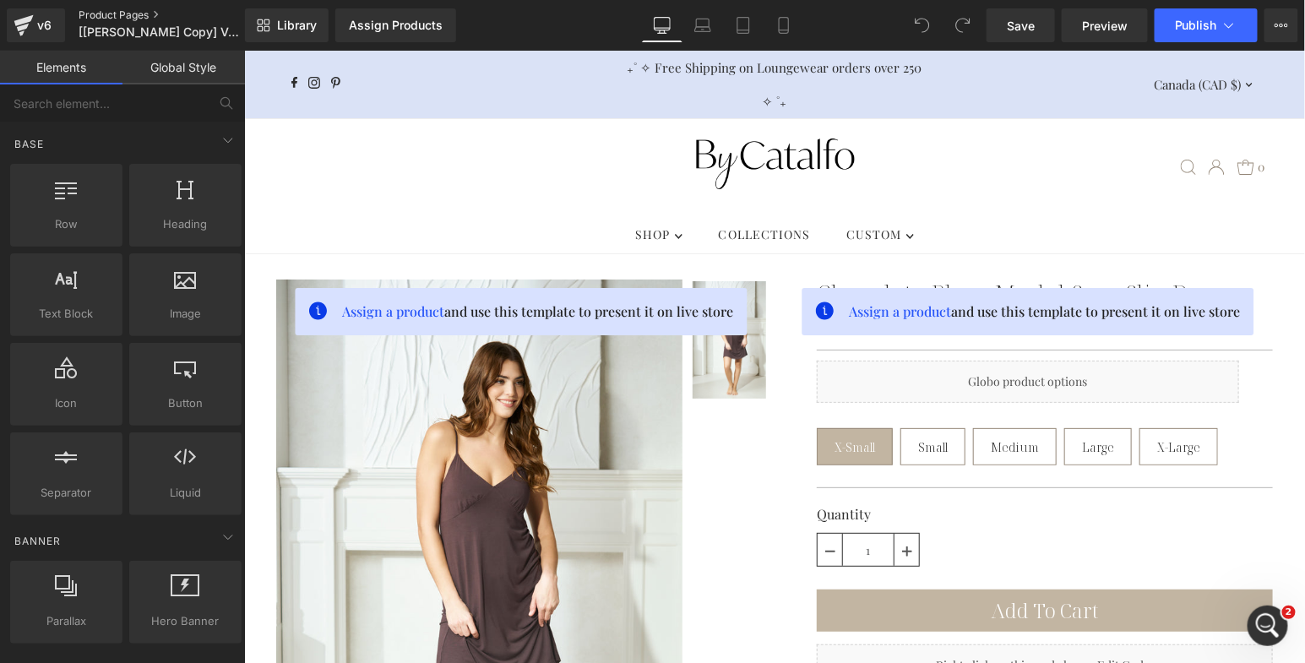
scroll to position [0, 0]
click at [125, 19] on link "Product Pages" at bounding box center [176, 15] width 194 height 14
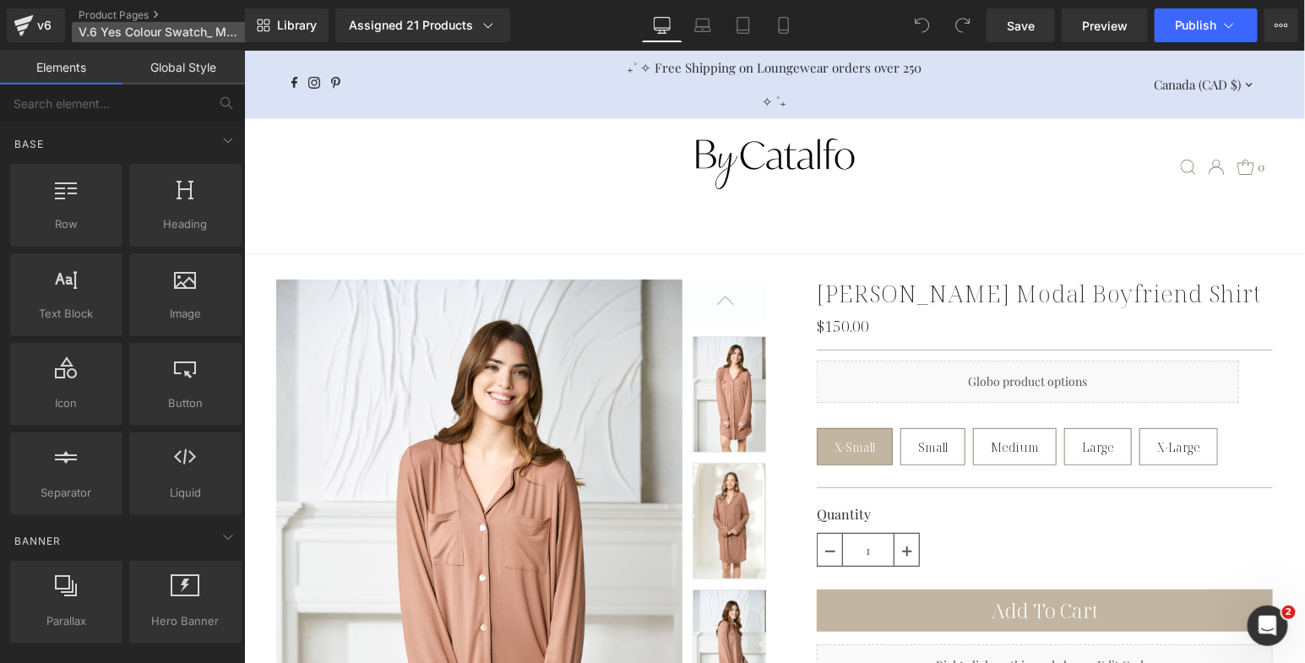
click at [193, 28] on span "V.6 Yes Colour Swatch_ Modal Loungewear Template" at bounding box center [160, 32] width 162 height 14
click at [191, 35] on span "V.6 Yes Colour Swatch_ Modal Loungewear Template" at bounding box center [160, 32] width 162 height 14
click at [187, 29] on span "V.6 Yes Colour Swatch_ Modal Loungewear Template" at bounding box center [160, 32] width 162 height 14
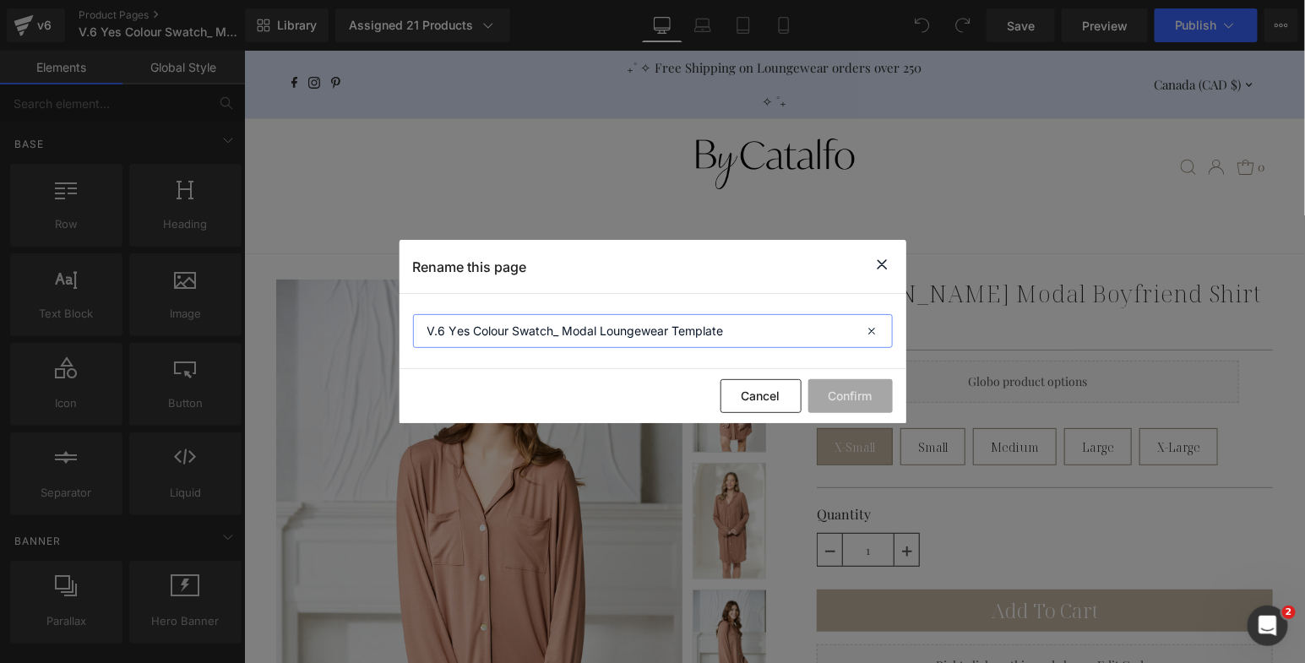
click at [792, 345] on input "V.6 Yes Colour Swatch_ Modal Loungewear Template" at bounding box center [653, 331] width 480 height 34
click at [782, 413] on div "Cancel Confirm" at bounding box center [652, 396] width 507 height 54
click at [769, 405] on button "Cancel" at bounding box center [760, 396] width 81 height 34
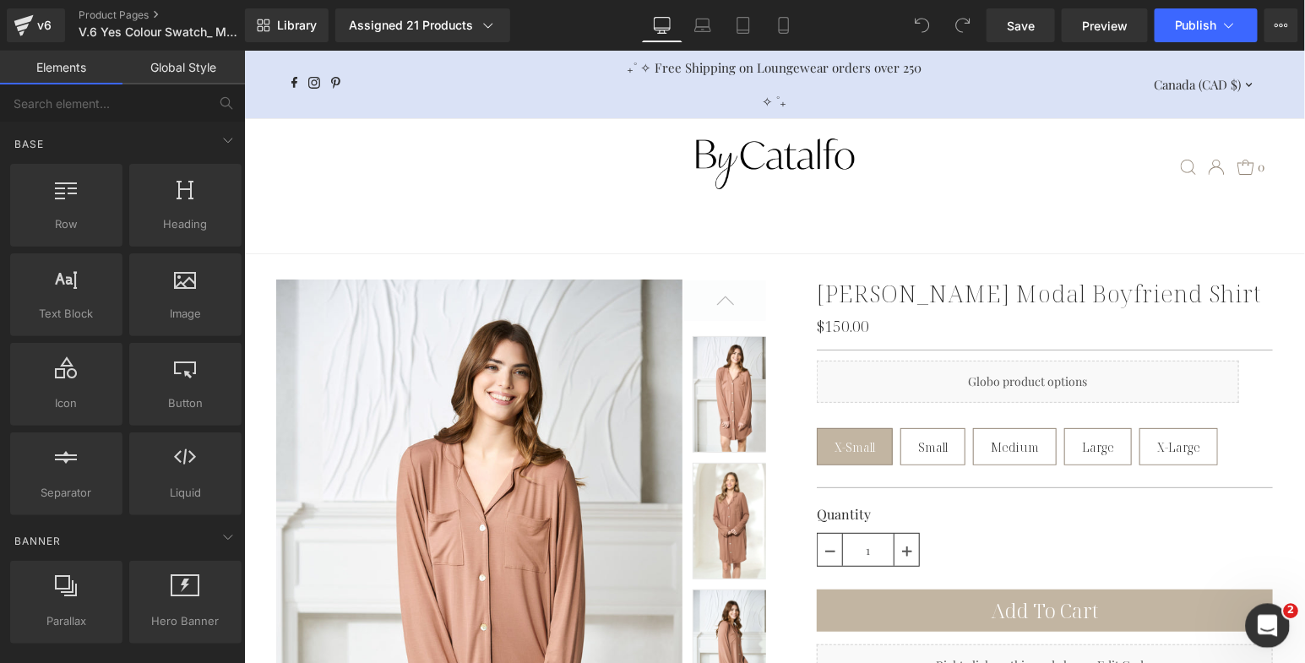
click at [1265, 607] on div "Open Intercom Messenger" at bounding box center [1265, 623] width 56 height 56
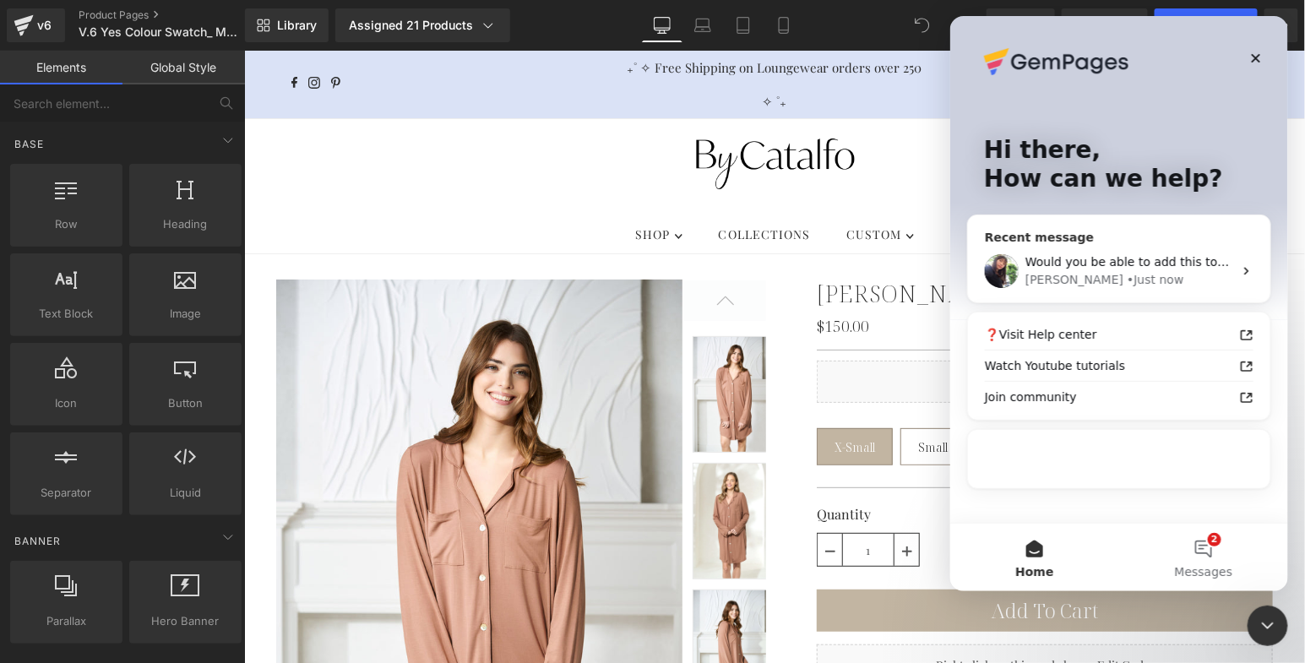
click at [1091, 263] on span "Would you be able to add this to my live templates for the templates named:" at bounding box center [1253, 262] width 458 height 14
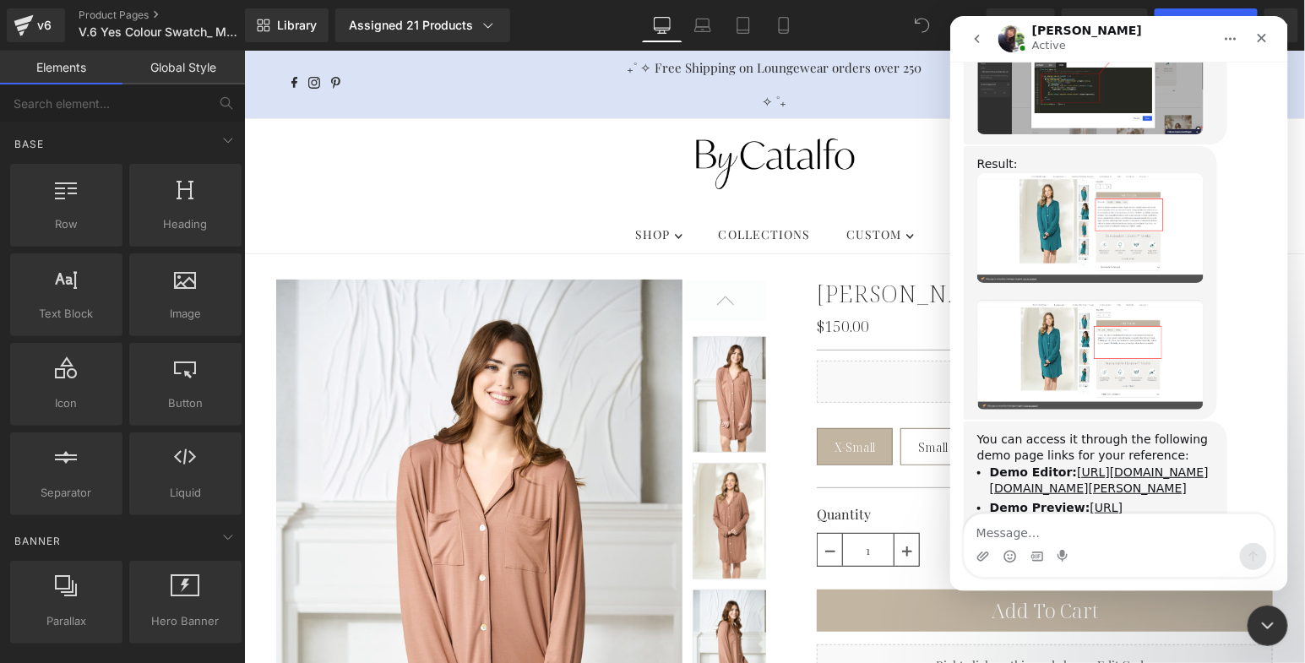
scroll to position [28783, 0]
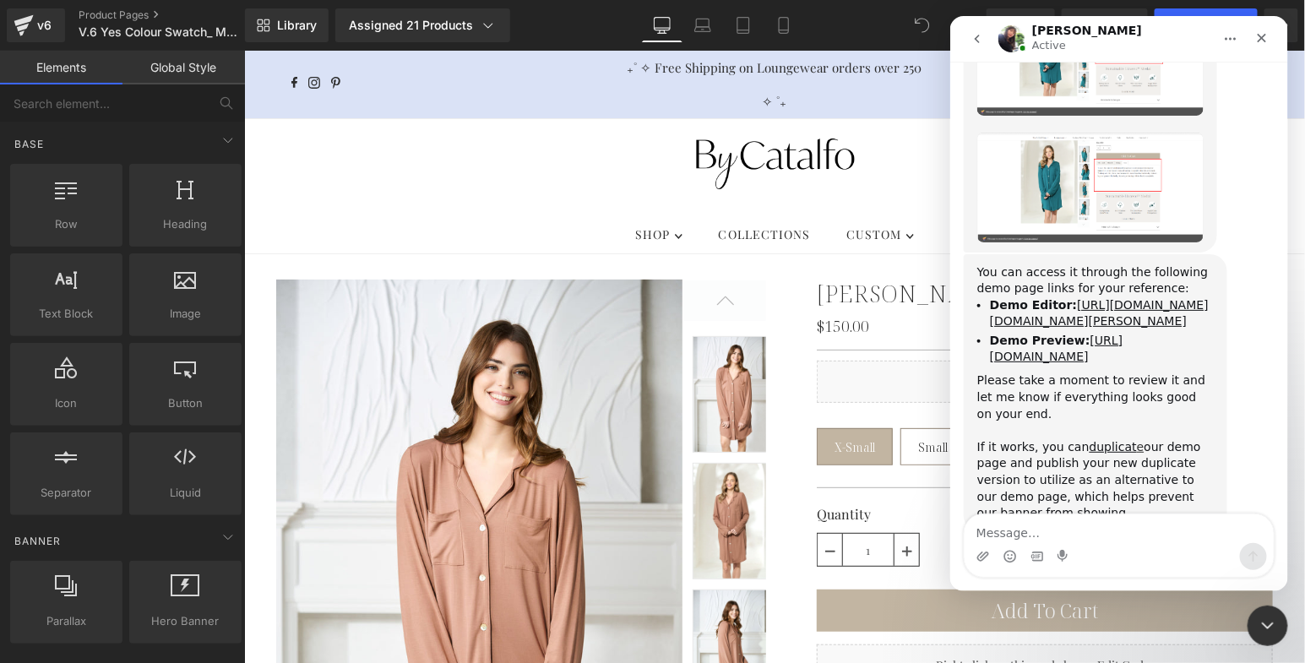
type textarea "V.6 Yes Colour Swatch_ Modal Loungewear Template"
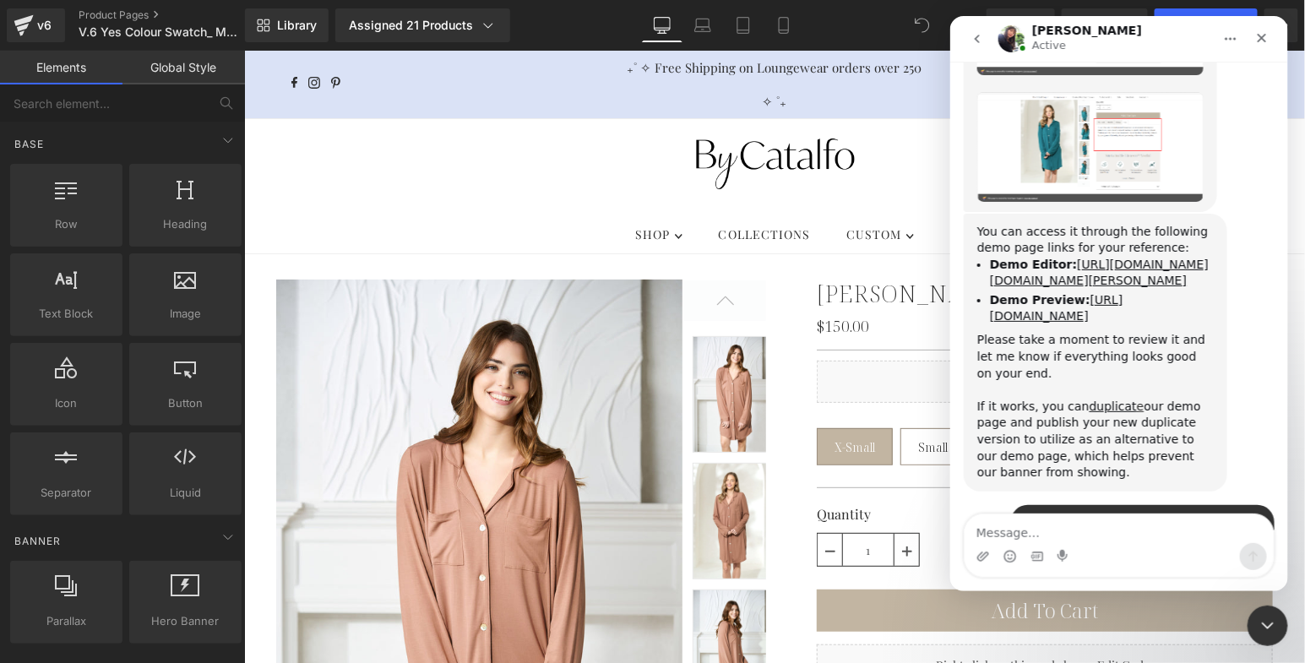
scroll to position [28838, 0]
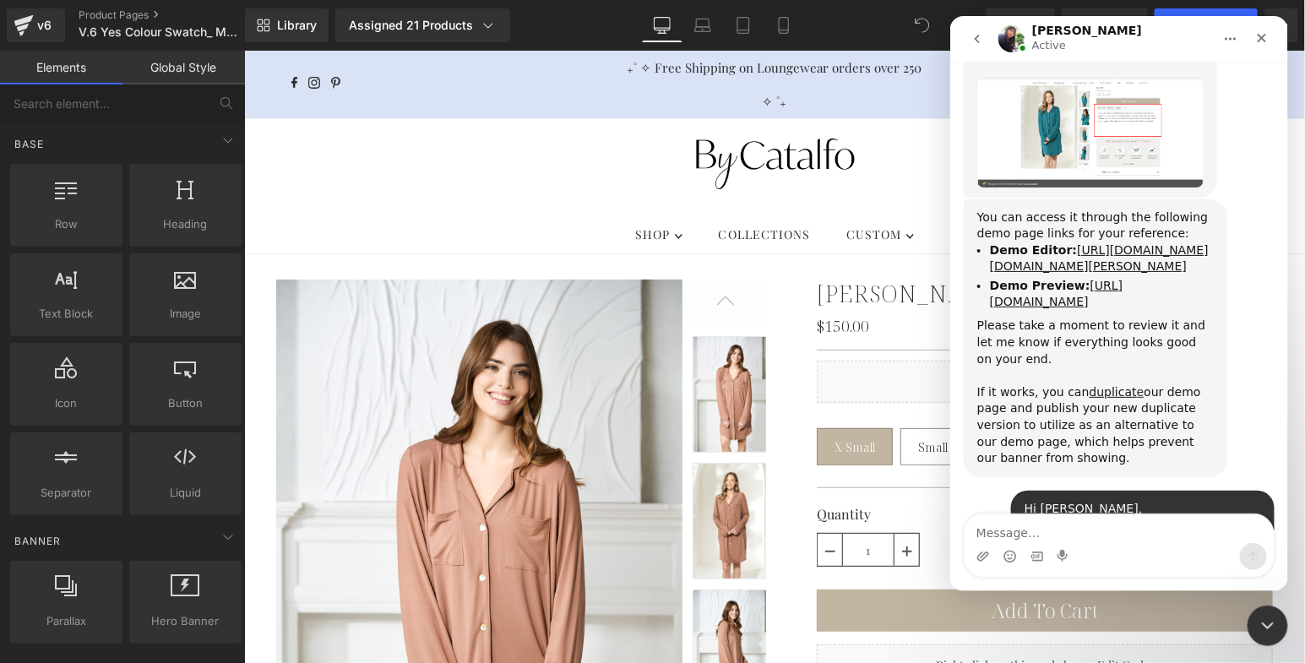
click at [135, 13] on div at bounding box center [652, 306] width 1305 height 612
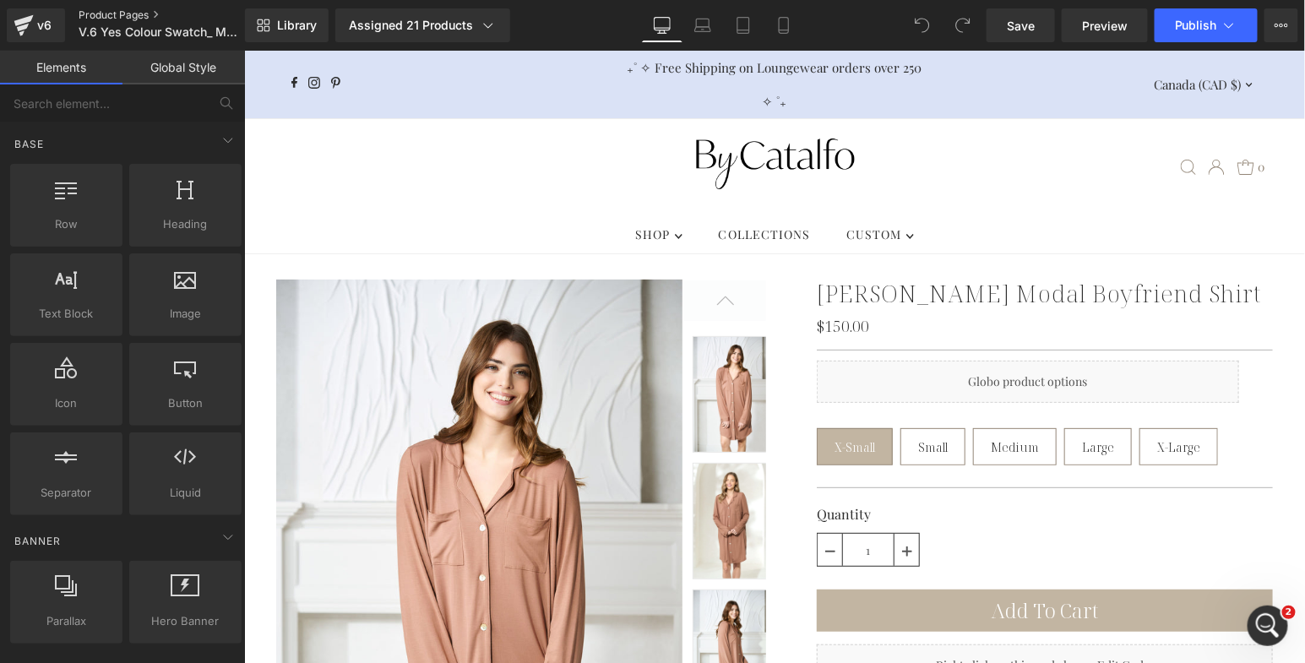
click at [127, 14] on link "Product Pages" at bounding box center [176, 15] width 194 height 14
